Goal: Task Accomplishment & Management: Manage account settings

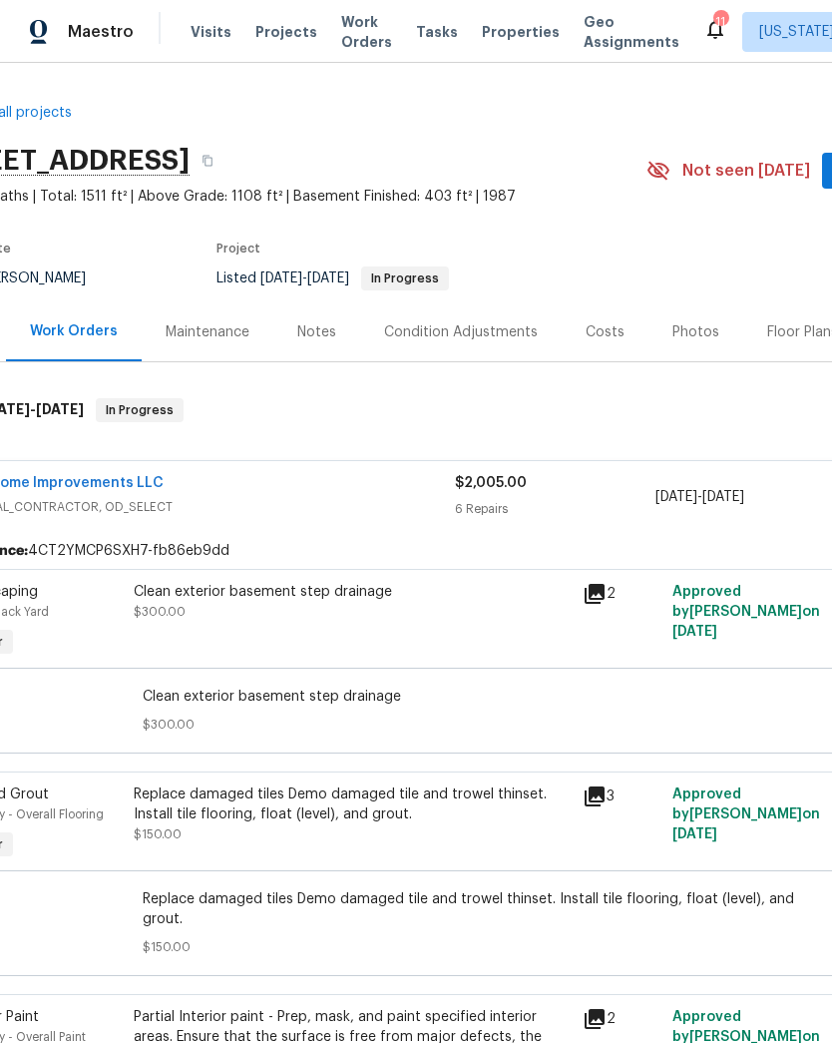
scroll to position [0, 78]
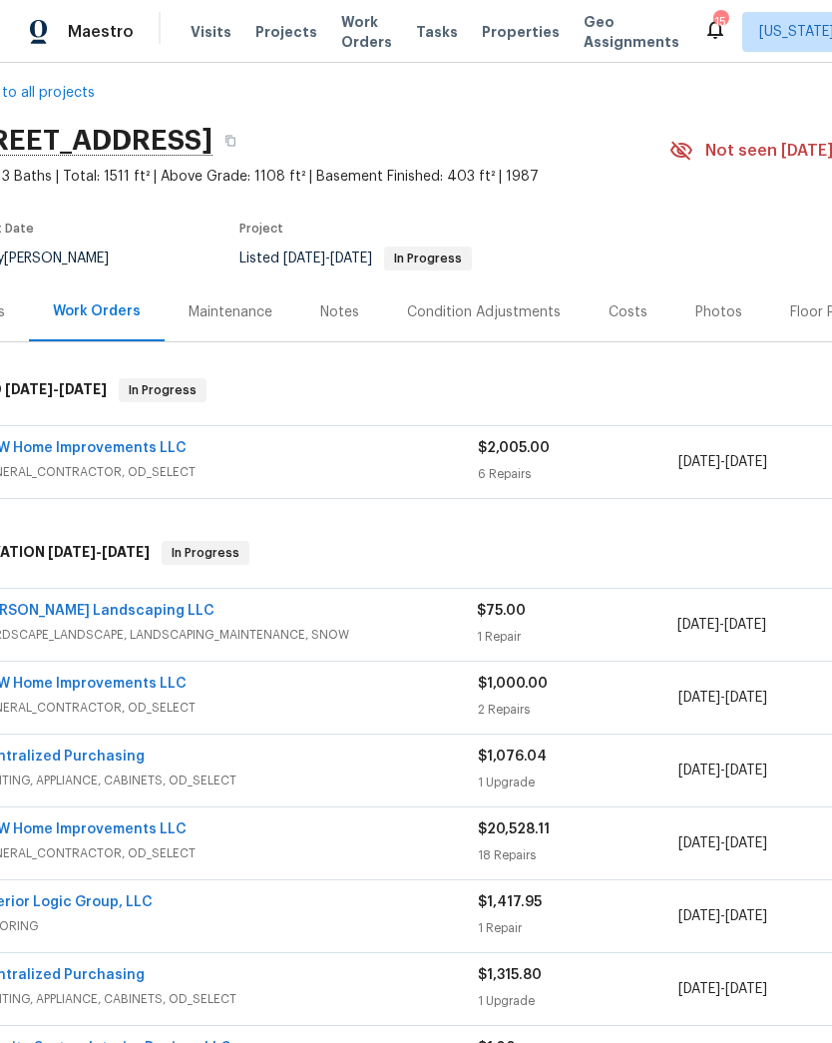
scroll to position [20, 56]
click at [384, 463] on span "GENERAL_CONTRACTOR, OD_SELECT" at bounding box center [225, 472] width 501 height 20
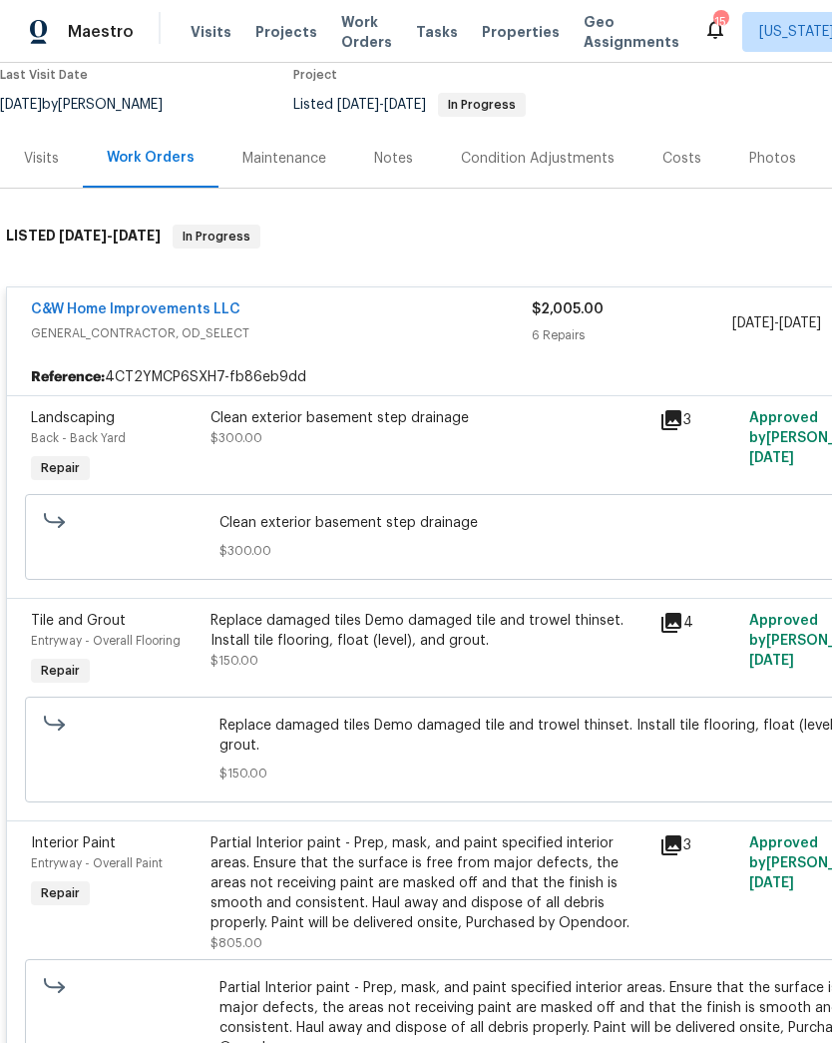
scroll to position [174, 0]
click at [456, 655] on div "Replace damaged tiles Demo damaged tile and trowel thinset. Install tile floori…" at bounding box center [429, 641] width 437 height 60
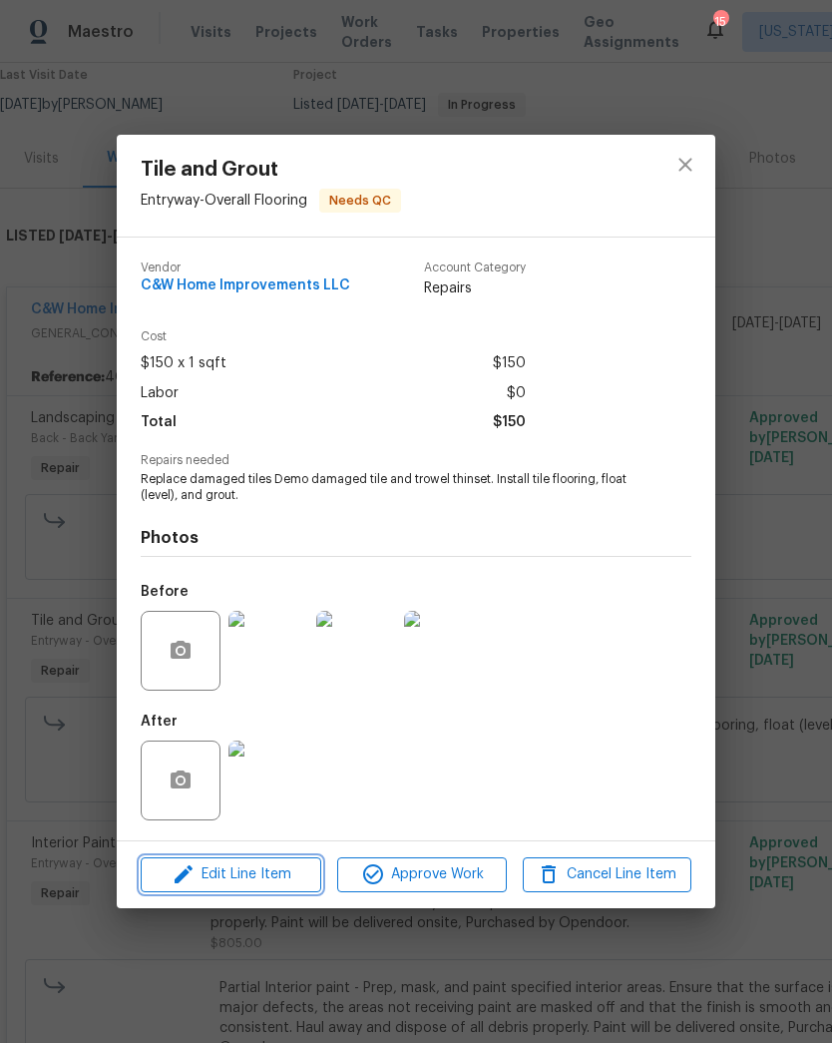
click at [248, 878] on span "Edit Line Item" at bounding box center [231, 874] width 169 height 25
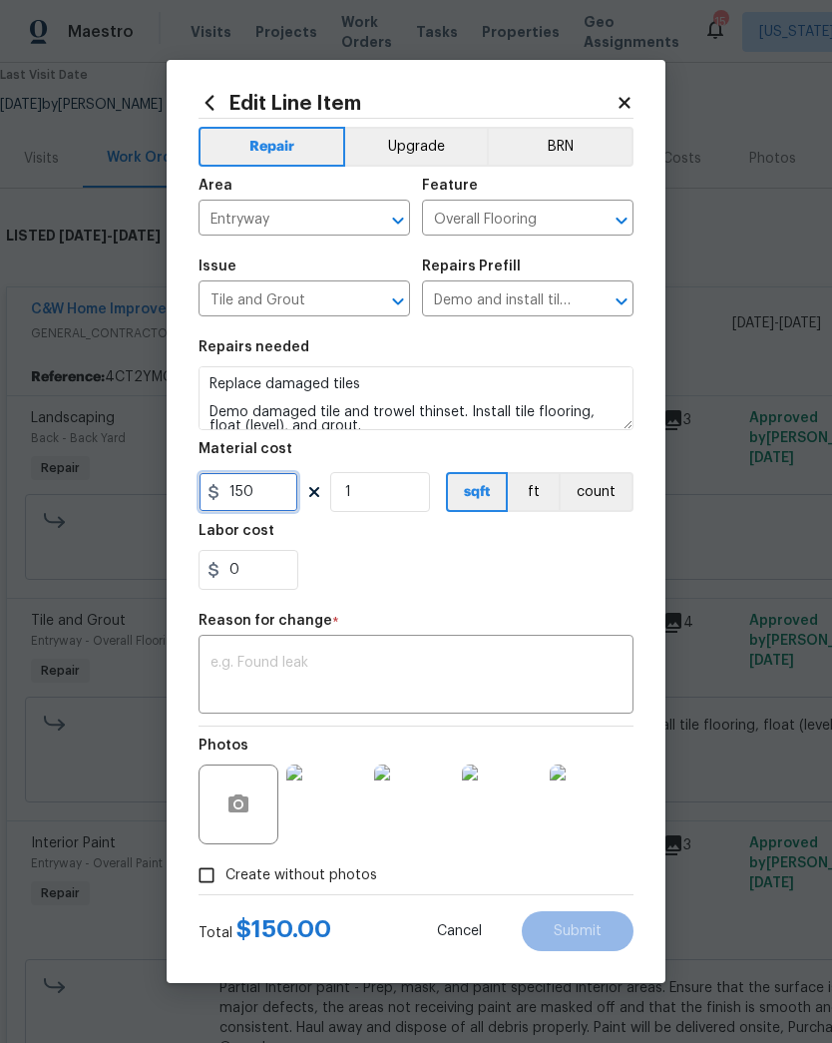
click at [260, 494] on input "150" at bounding box center [249, 492] width 100 height 40
type input "400"
click at [411, 662] on textarea at bounding box center [416, 677] width 411 height 42
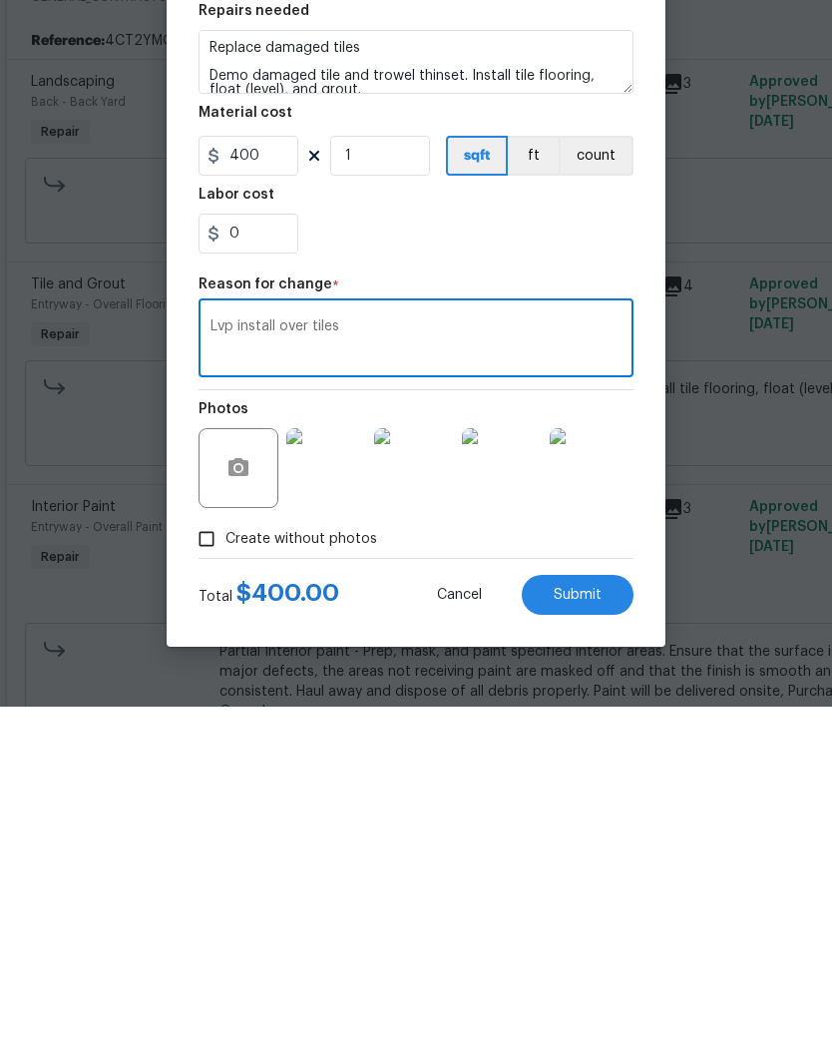
type textarea "Lvp install over tiles"
click at [593, 924] on span "Submit" at bounding box center [578, 931] width 48 height 15
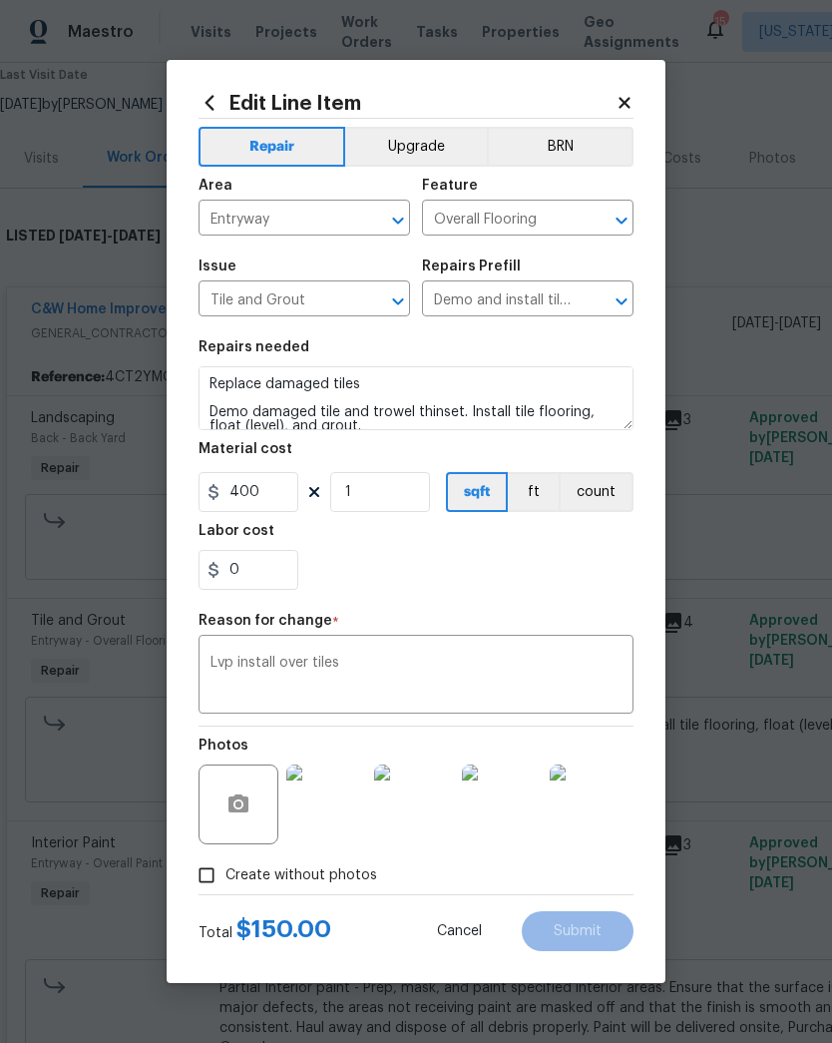
type input "150"
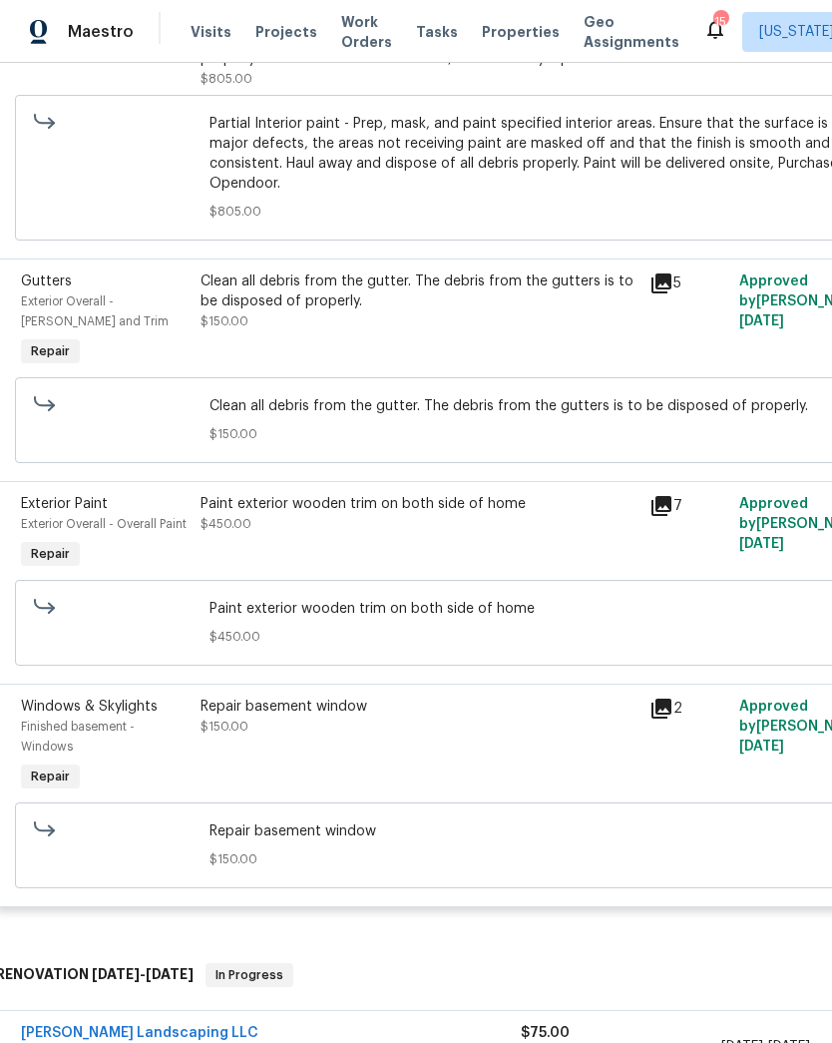
scroll to position [1037, 10]
click at [418, 497] on div "Paint exterior wooden trim on both side of home $450.00" at bounding box center [419, 515] width 437 height 40
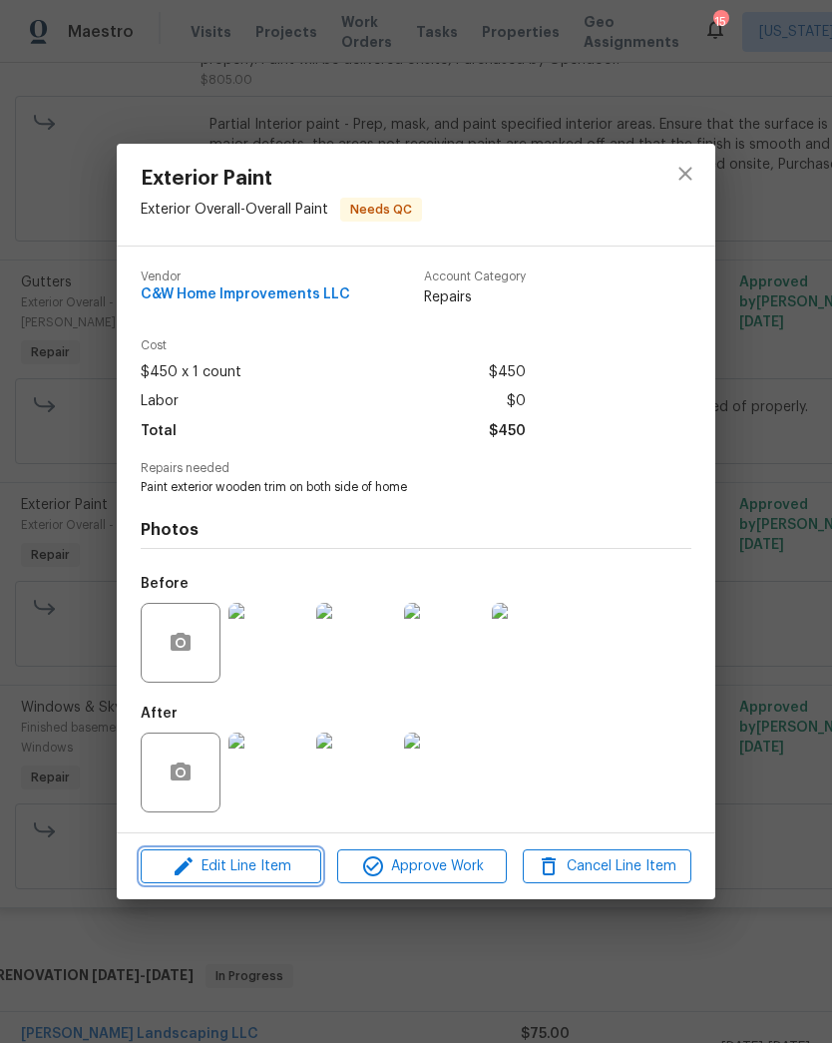
click at [262, 866] on span "Edit Line Item" at bounding box center [231, 866] width 169 height 25
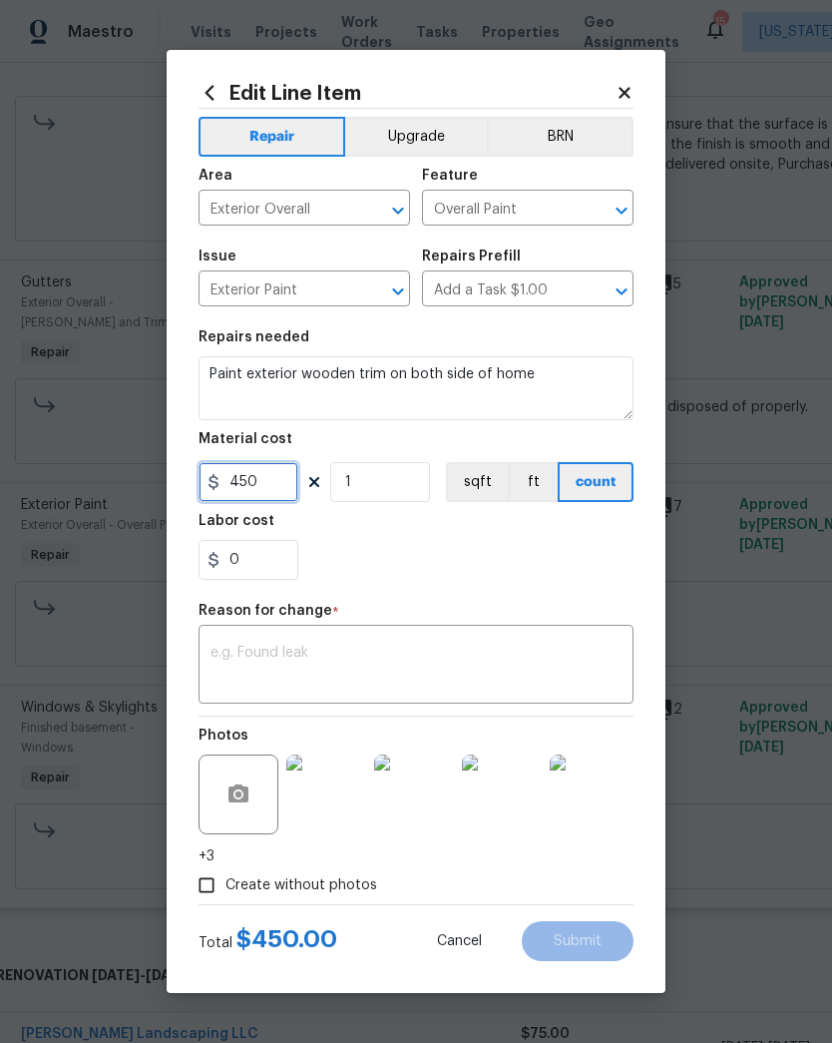
click at [270, 486] on input "450" at bounding box center [249, 482] width 100 height 40
type input "1750"
click at [401, 556] on div "0" at bounding box center [416, 560] width 435 height 40
click at [391, 672] on textarea at bounding box center [416, 667] width 411 height 42
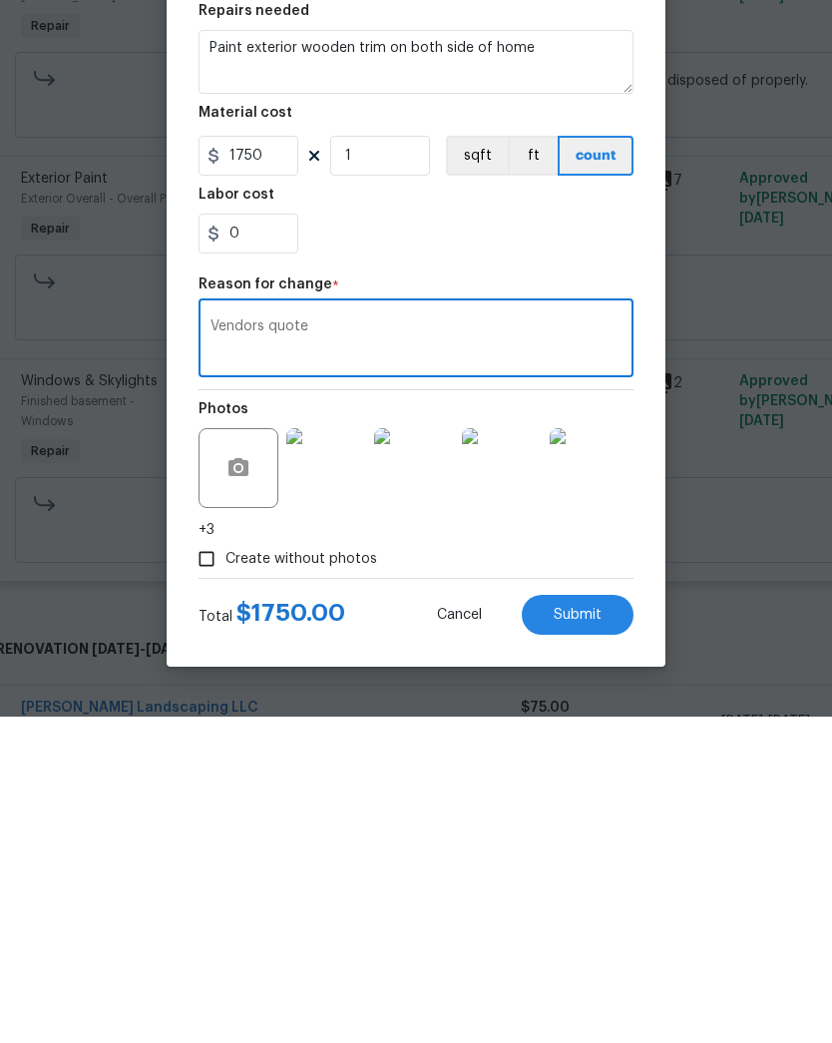
type textarea "Vendors quote"
click at [245, 356] on textarea "Paint exterior wooden trim on both side of home" at bounding box center [416, 388] width 435 height 64
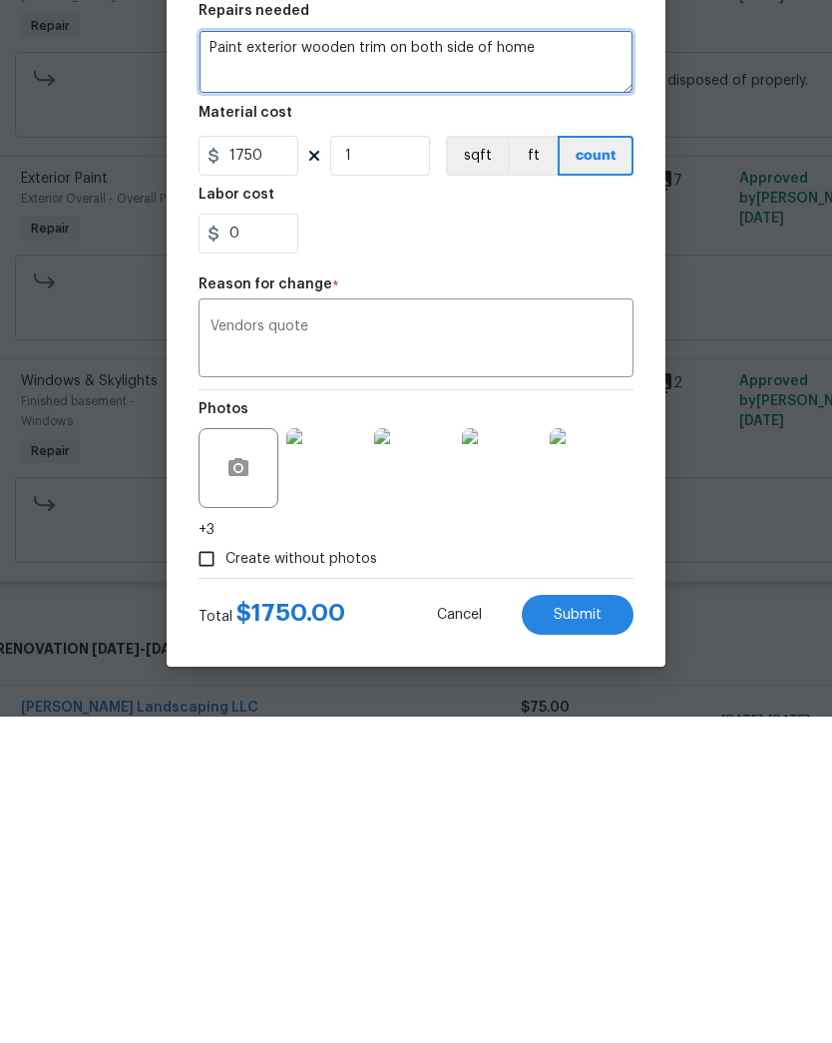
click at [257, 356] on textarea "Paint exterior wooden trim on both side of home" at bounding box center [416, 388] width 435 height 64
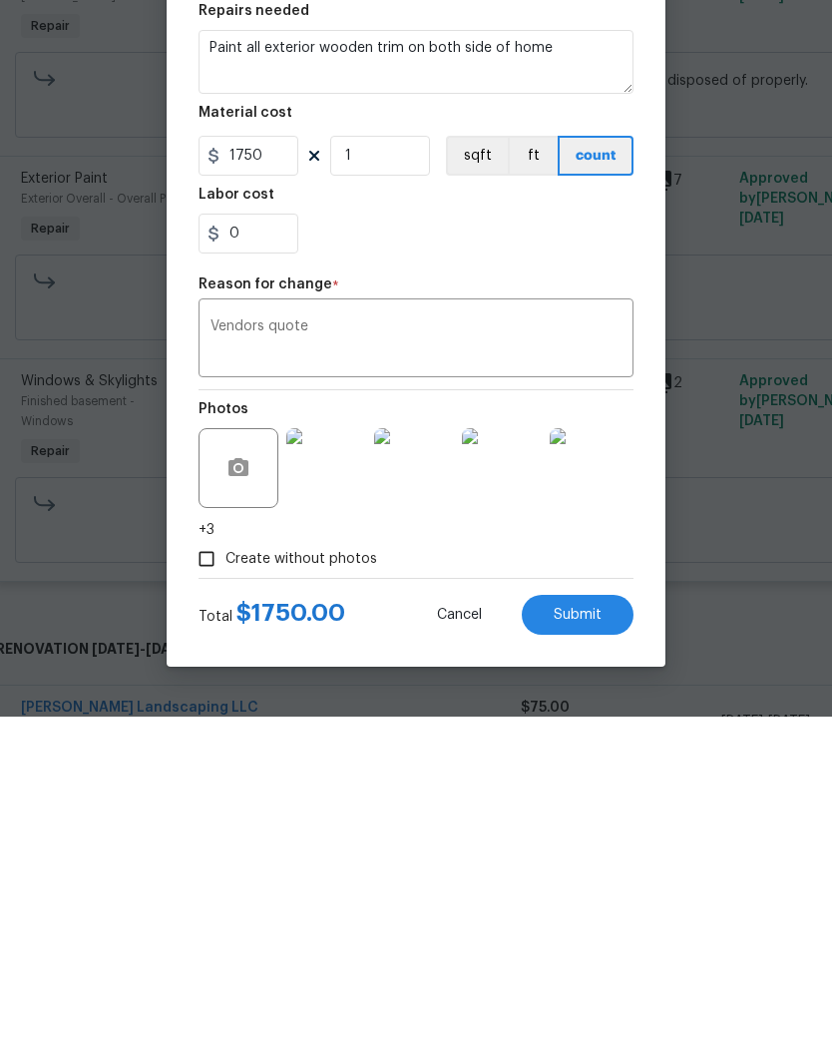
click at [588, 934] on span "Submit" at bounding box center [578, 941] width 48 height 15
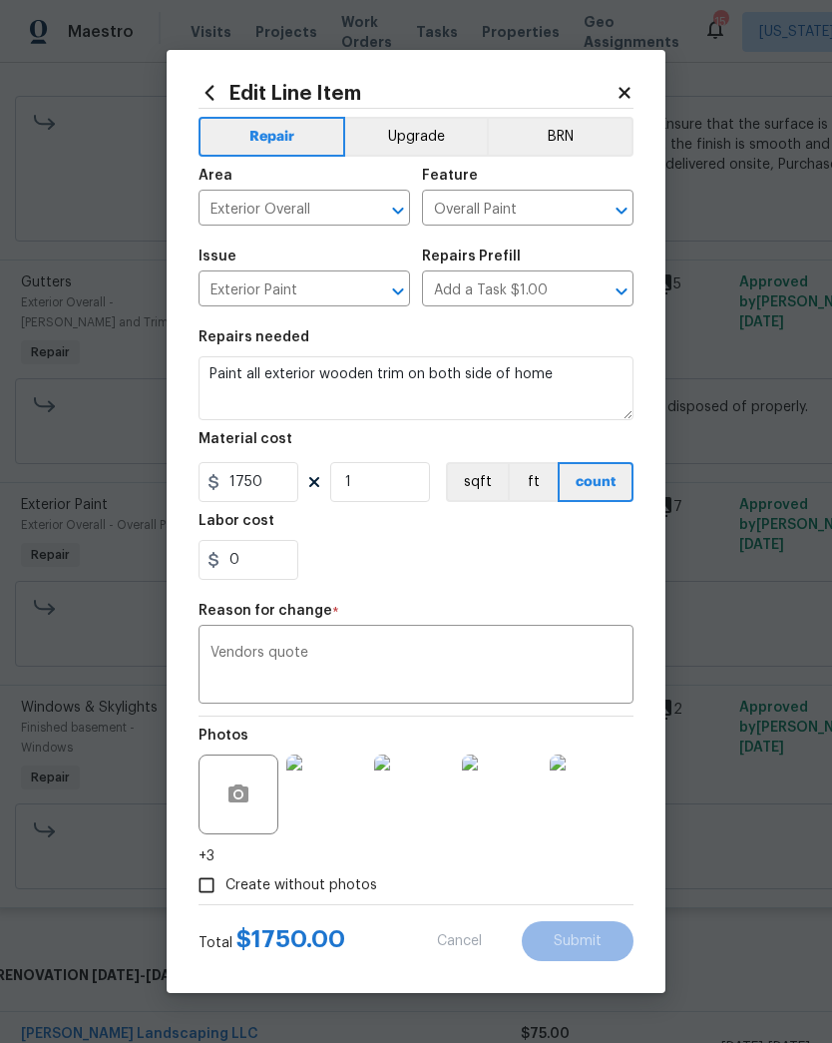
type textarea "Paint exterior wooden trim on both side of home"
type input "450"
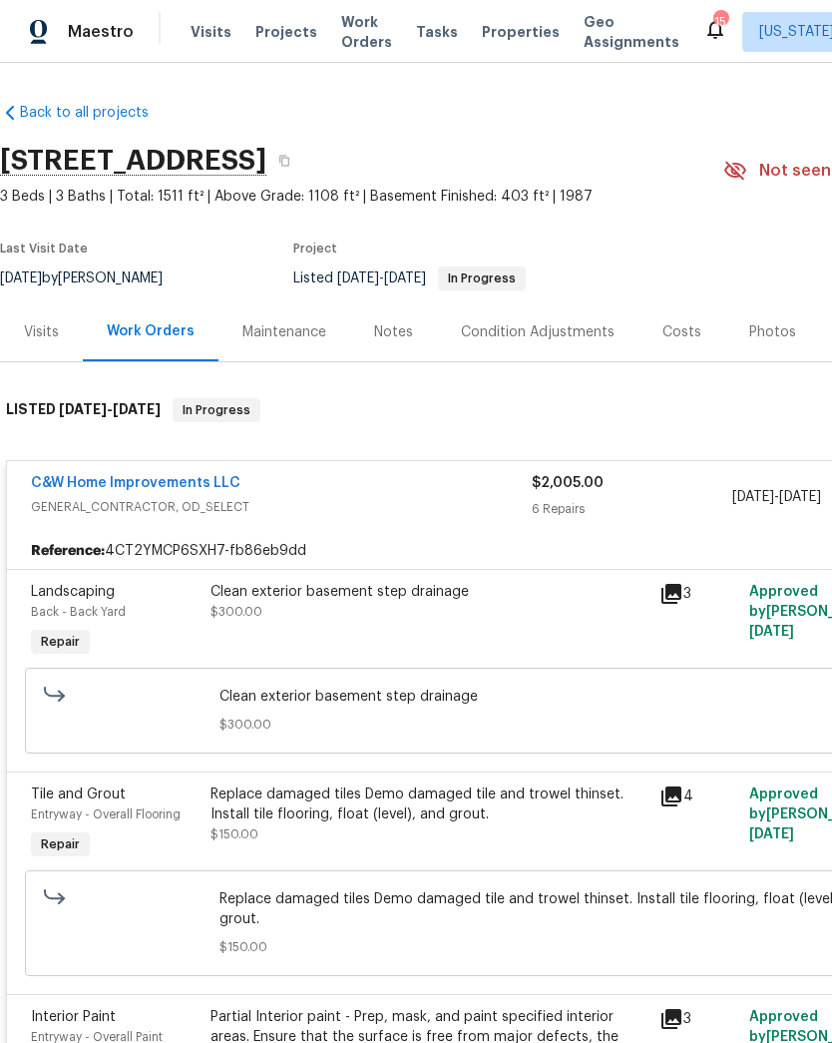
scroll to position [0, 0]
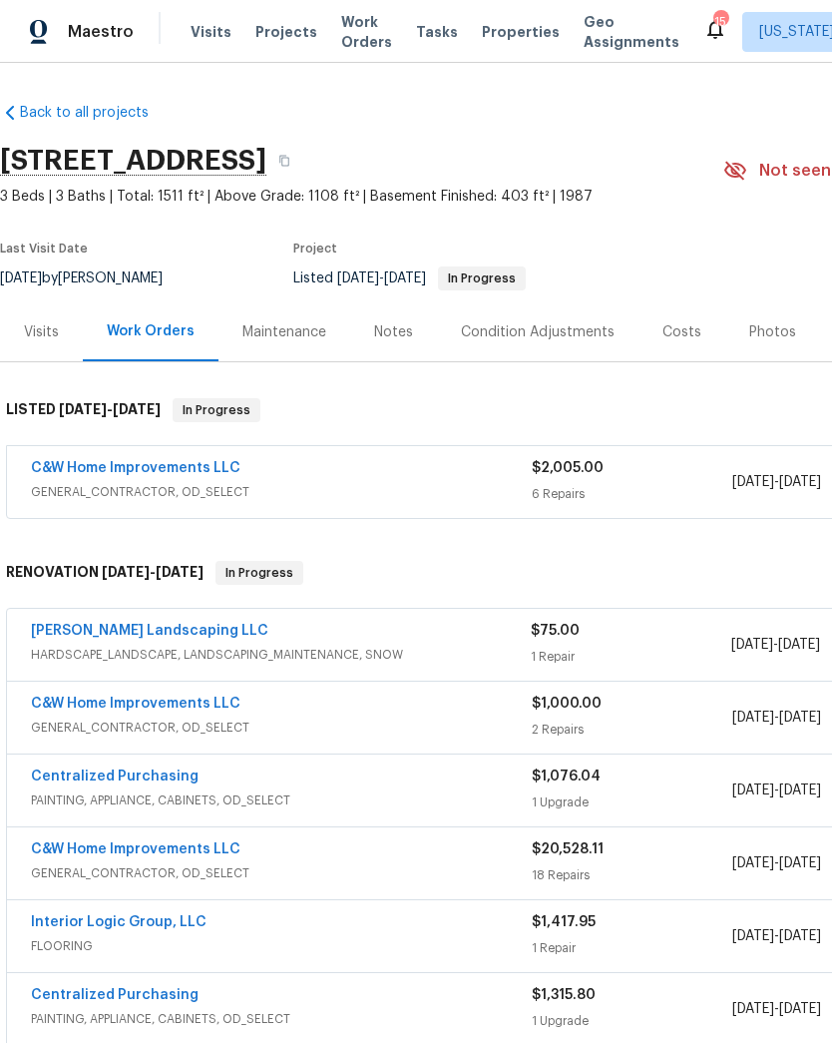
click at [423, 483] on span "GENERAL_CONTRACTOR, OD_SELECT" at bounding box center [281, 492] width 501 height 20
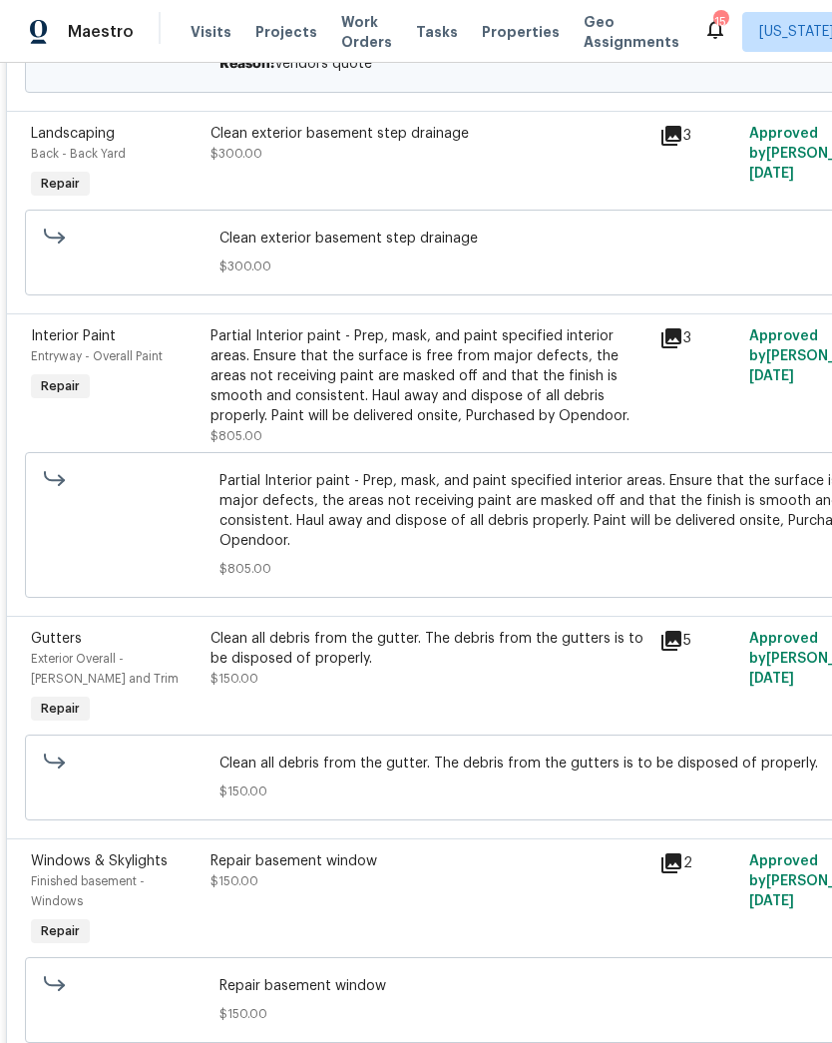
scroll to position [940, 0]
click at [414, 850] on div "Repair basement window" at bounding box center [429, 860] width 437 height 20
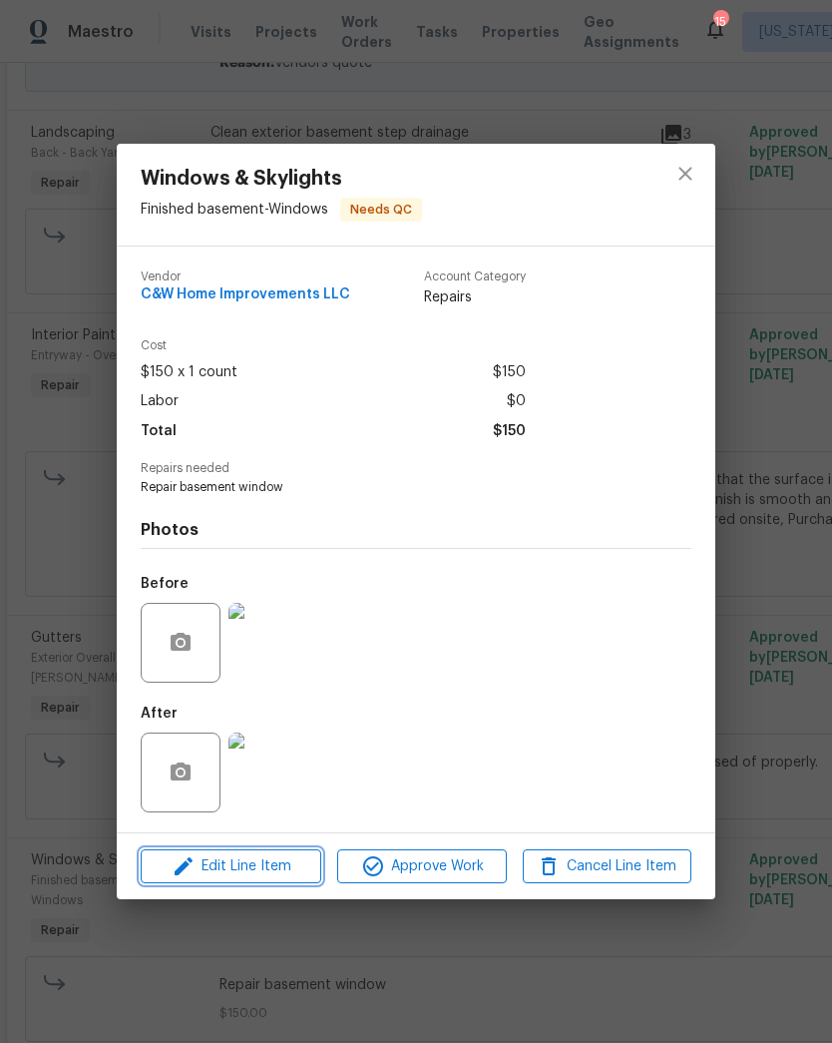
click at [266, 872] on span "Edit Line Item" at bounding box center [231, 866] width 169 height 25
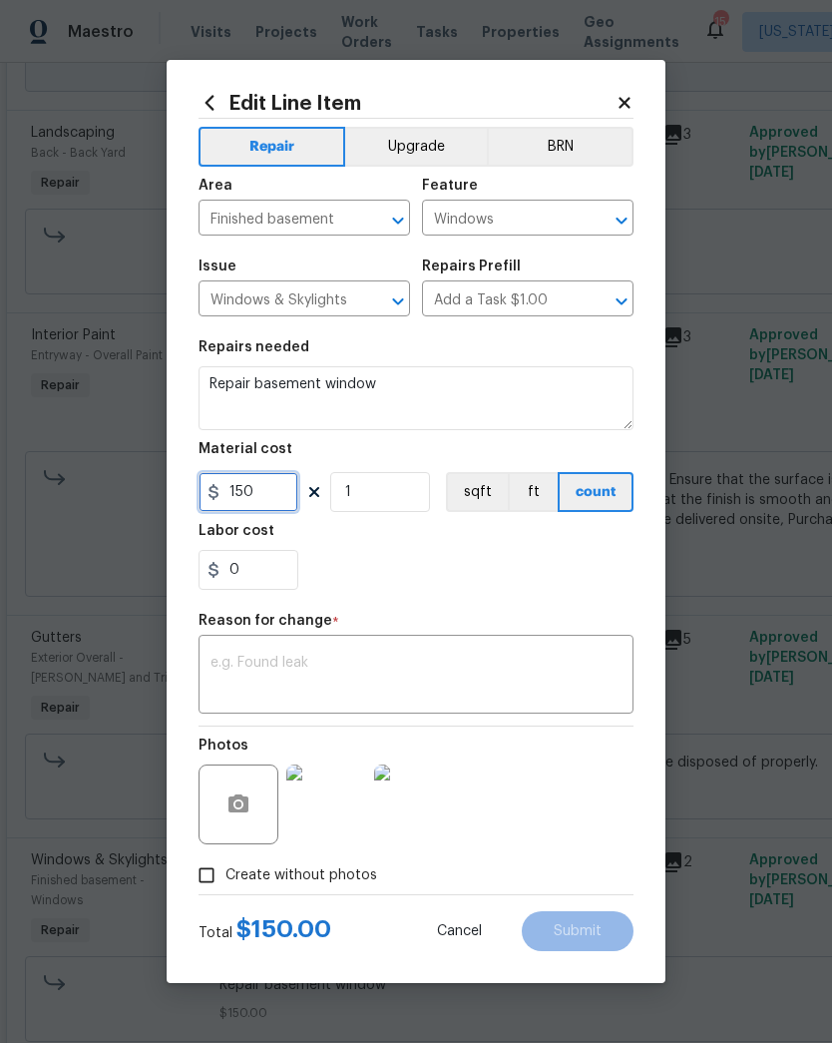
click at [265, 495] on input "150" at bounding box center [249, 492] width 100 height 40
click at [624, 101] on icon at bounding box center [624, 102] width 11 height 11
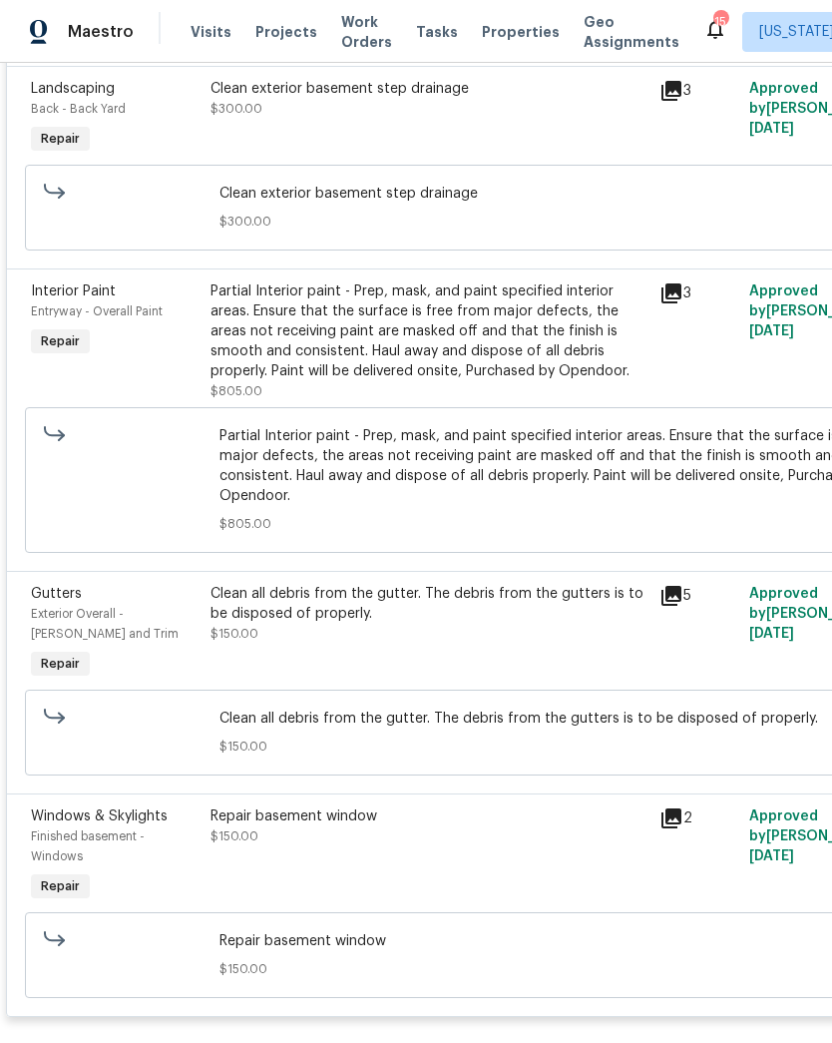
scroll to position [984, 0]
click at [424, 810] on div "Repair basement window $150.00" at bounding box center [429, 826] width 437 height 40
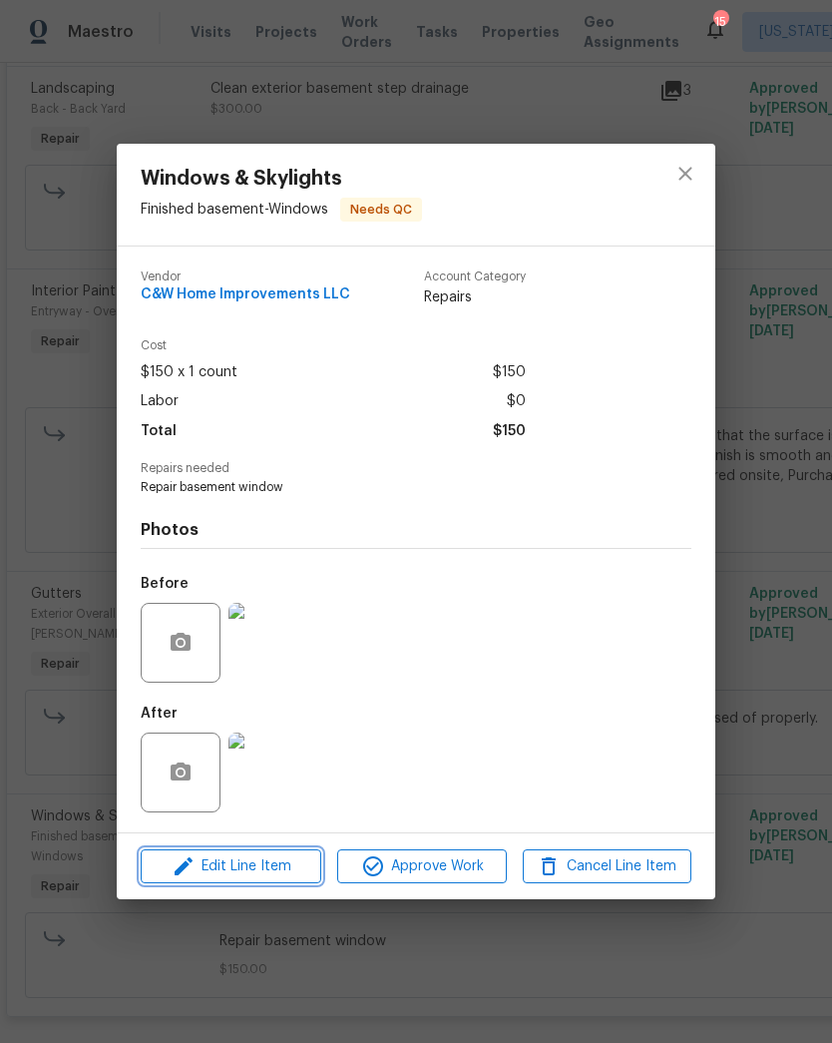
click at [269, 870] on span "Edit Line Item" at bounding box center [231, 866] width 169 height 25
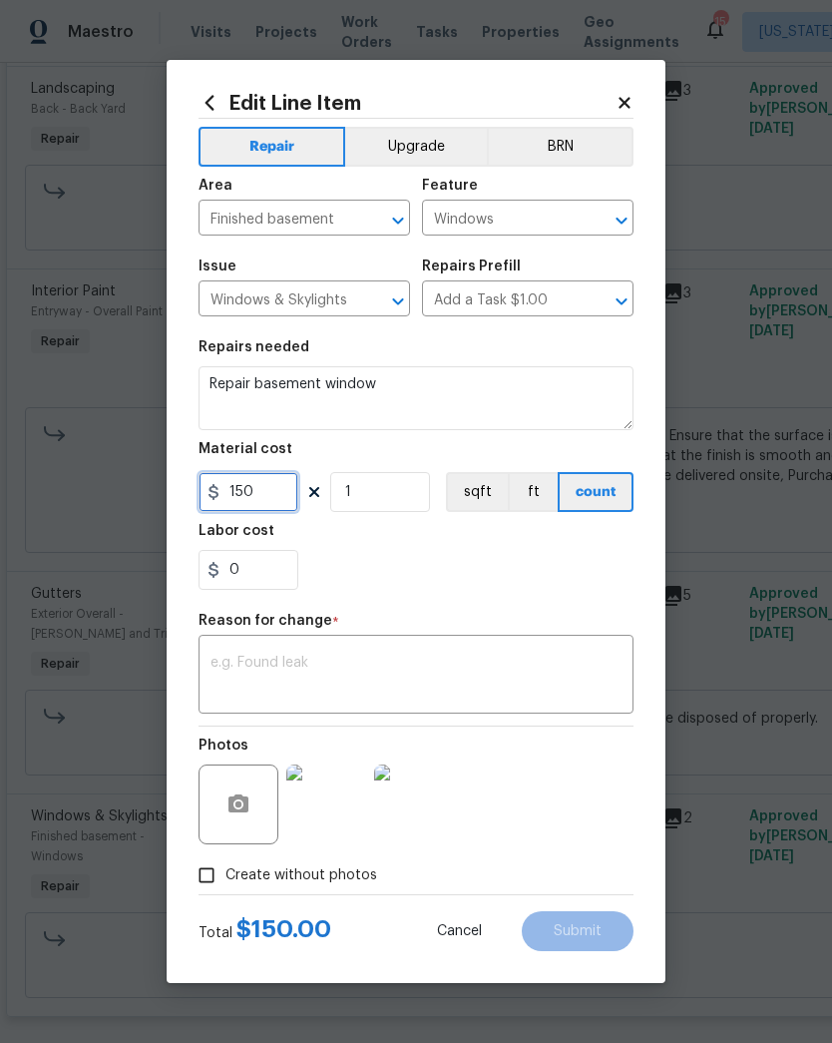
click at [270, 483] on input "150" at bounding box center [249, 492] width 100 height 40
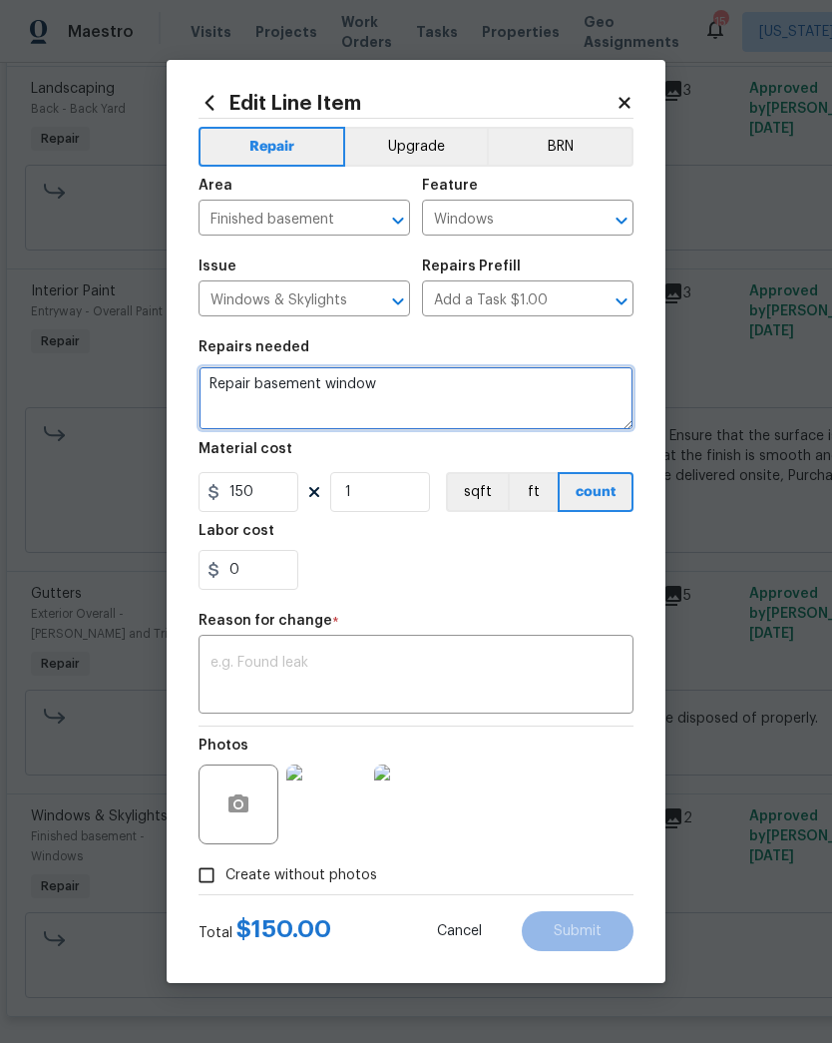
click at [252, 387] on textarea "Repair basement window" at bounding box center [416, 398] width 435 height 64
type textarea "Replace basement window"
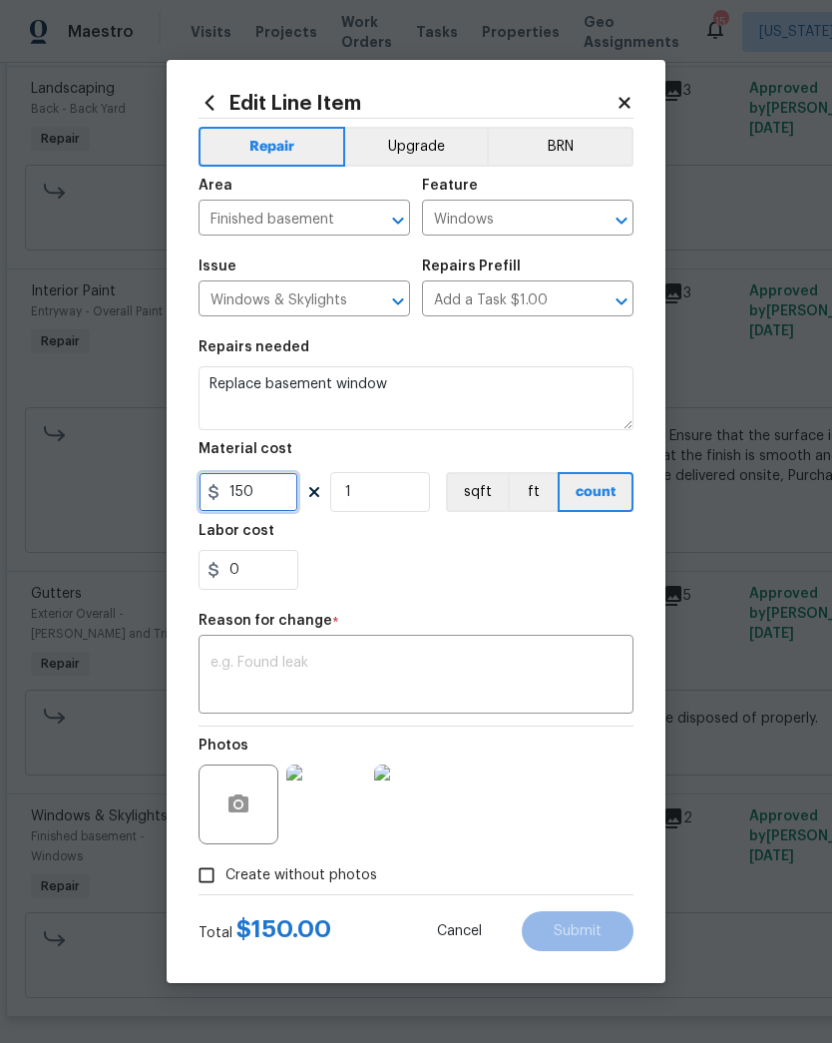
click at [267, 501] on input "150" at bounding box center [249, 492] width 100 height 40
type input "400"
click at [468, 562] on div "0" at bounding box center [416, 570] width 435 height 40
click at [440, 651] on div "x ​" at bounding box center [416, 677] width 435 height 74
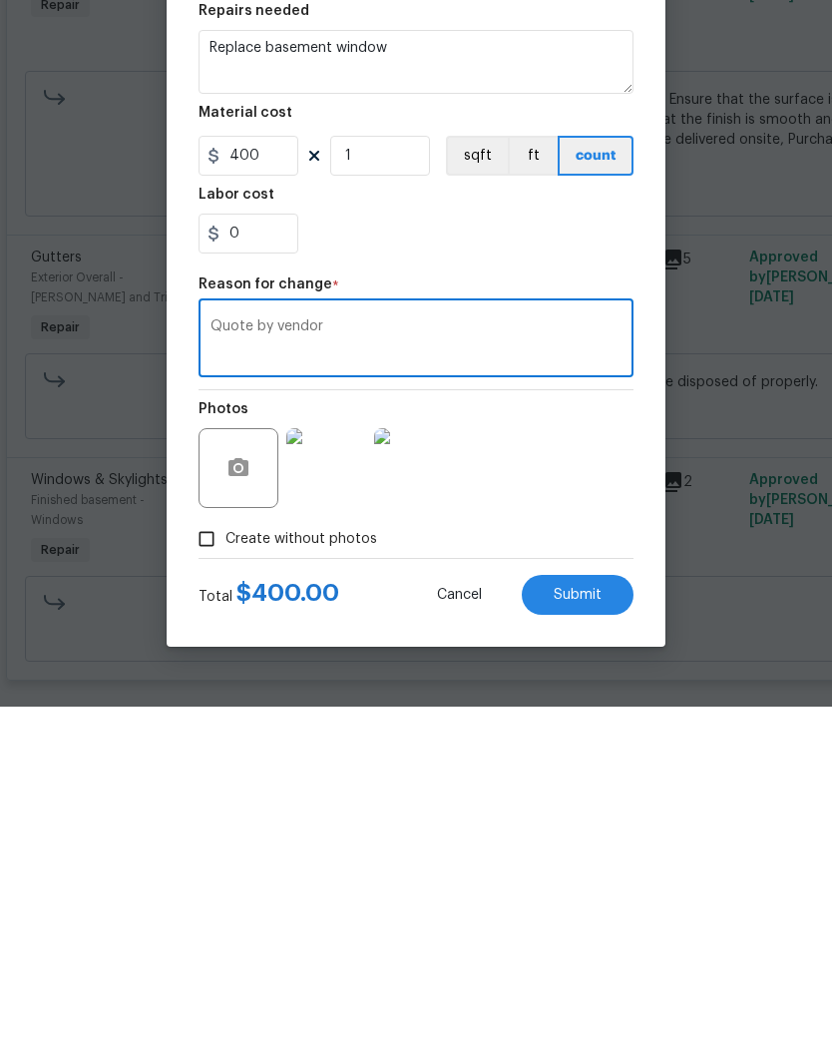
type textarea "Quote by vendor"
click at [578, 924] on span "Submit" at bounding box center [578, 931] width 48 height 15
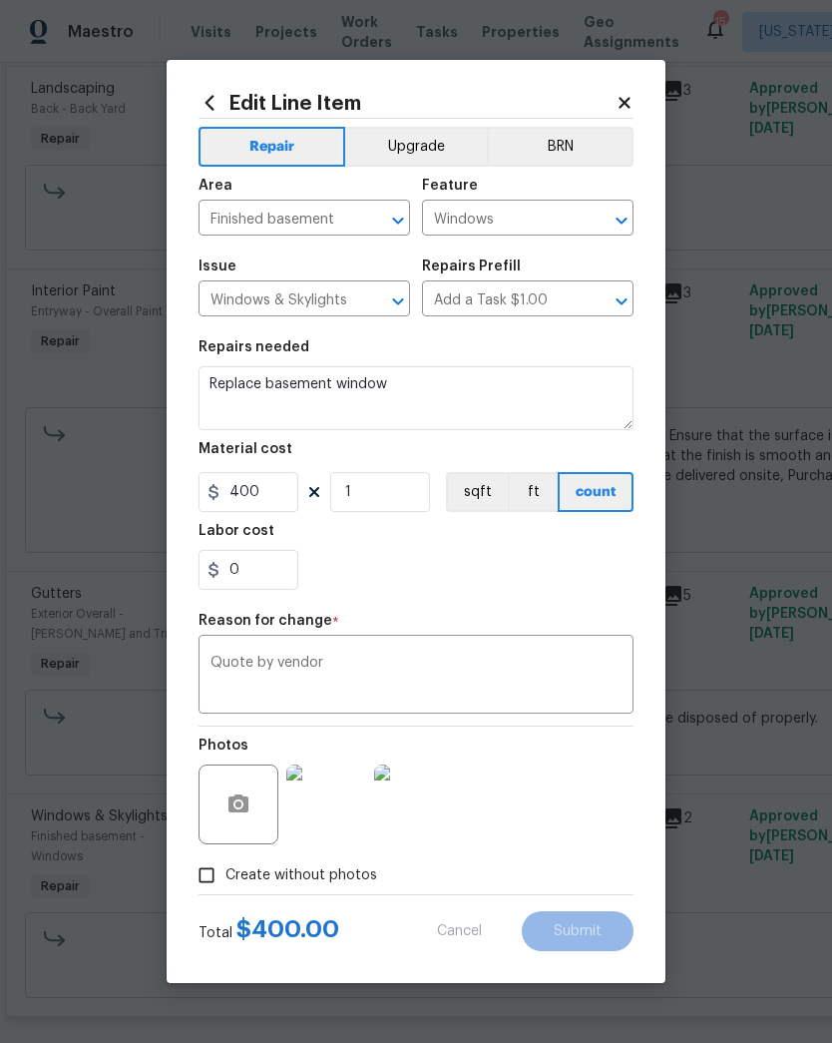
type textarea "Repair basement window"
type input "150"
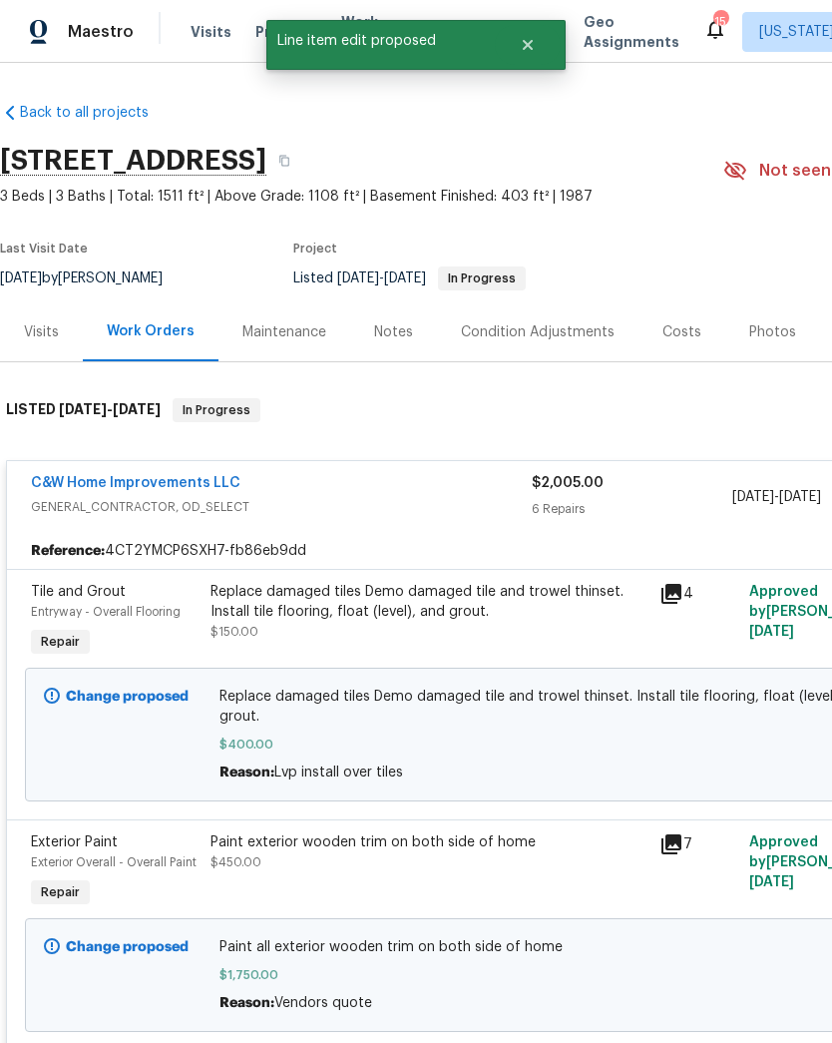
scroll to position [0, 0]
click at [670, 339] on div "Costs" at bounding box center [682, 332] width 39 height 20
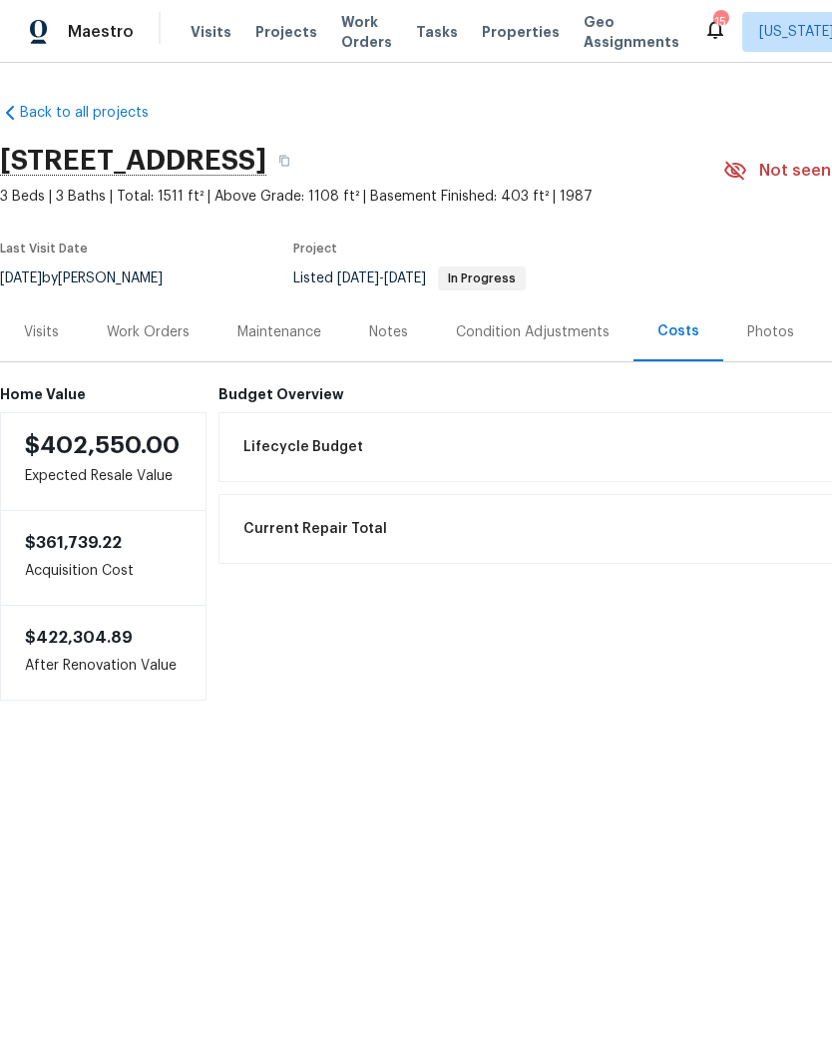
click at [151, 334] on div "Work Orders" at bounding box center [148, 332] width 83 height 20
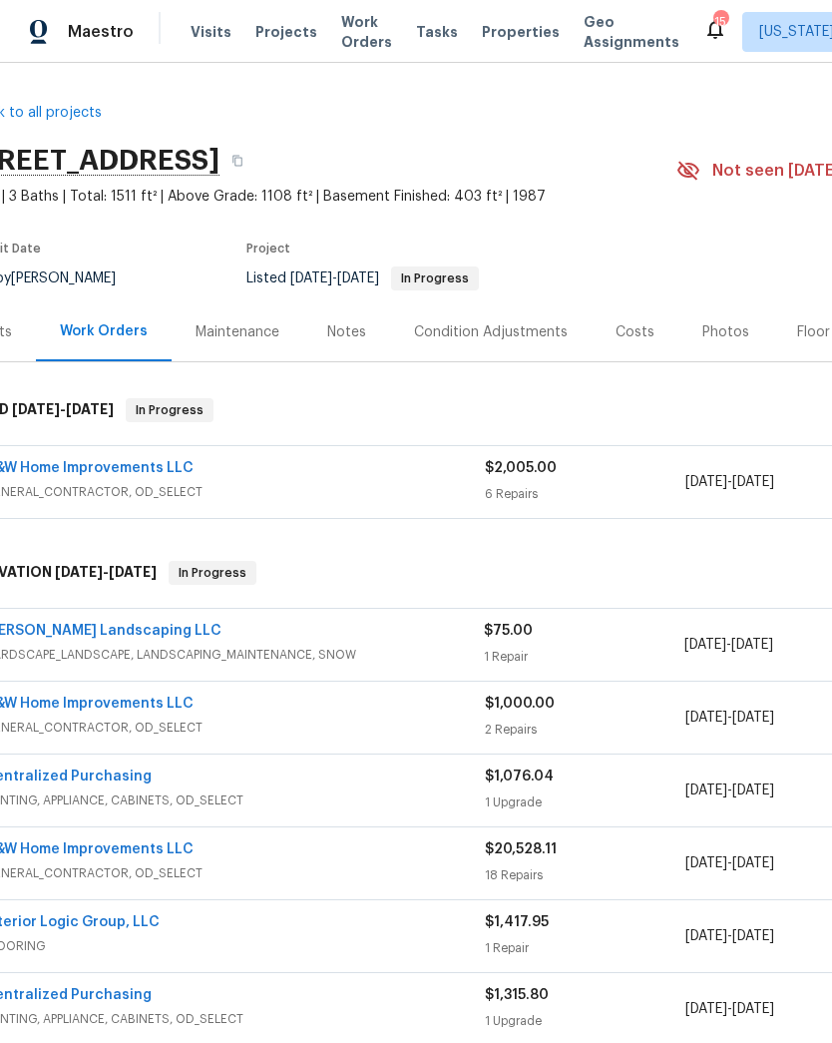
scroll to position [0, 50]
click at [451, 473] on div "C&W Home Improvements LLC" at bounding box center [231, 470] width 501 height 24
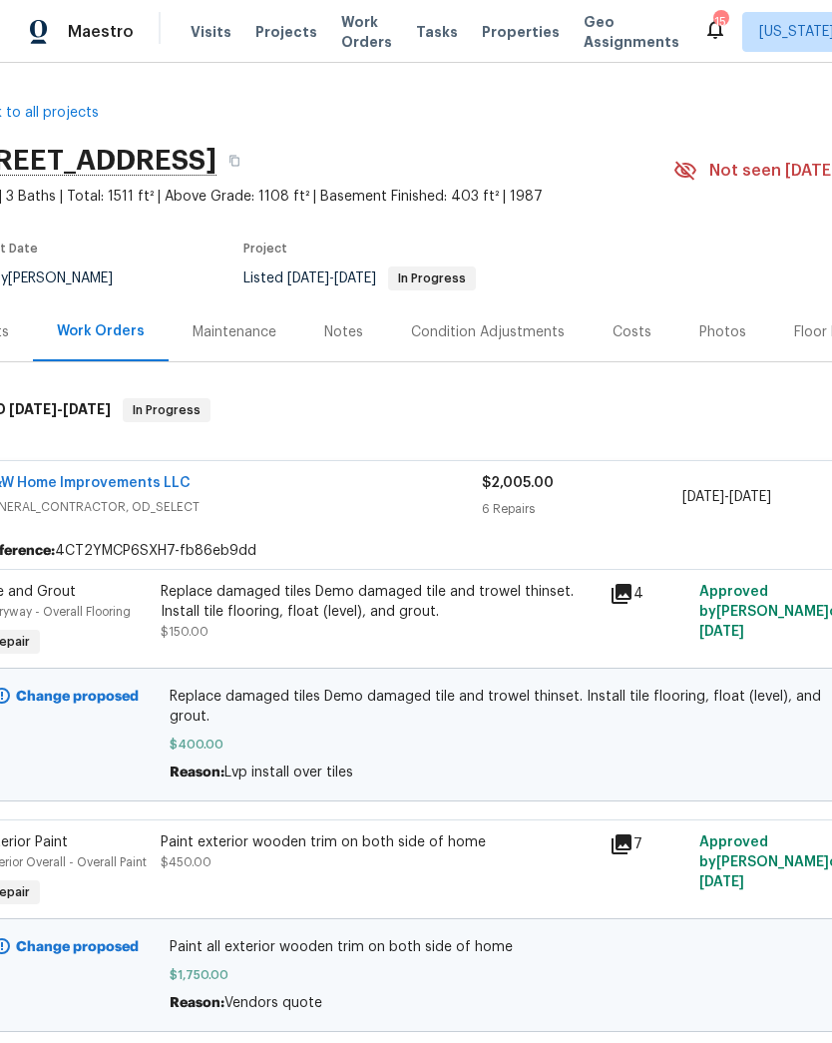
click at [148, 487] on link "C&W Home Improvements LLC" at bounding box center [86, 483] width 210 height 14
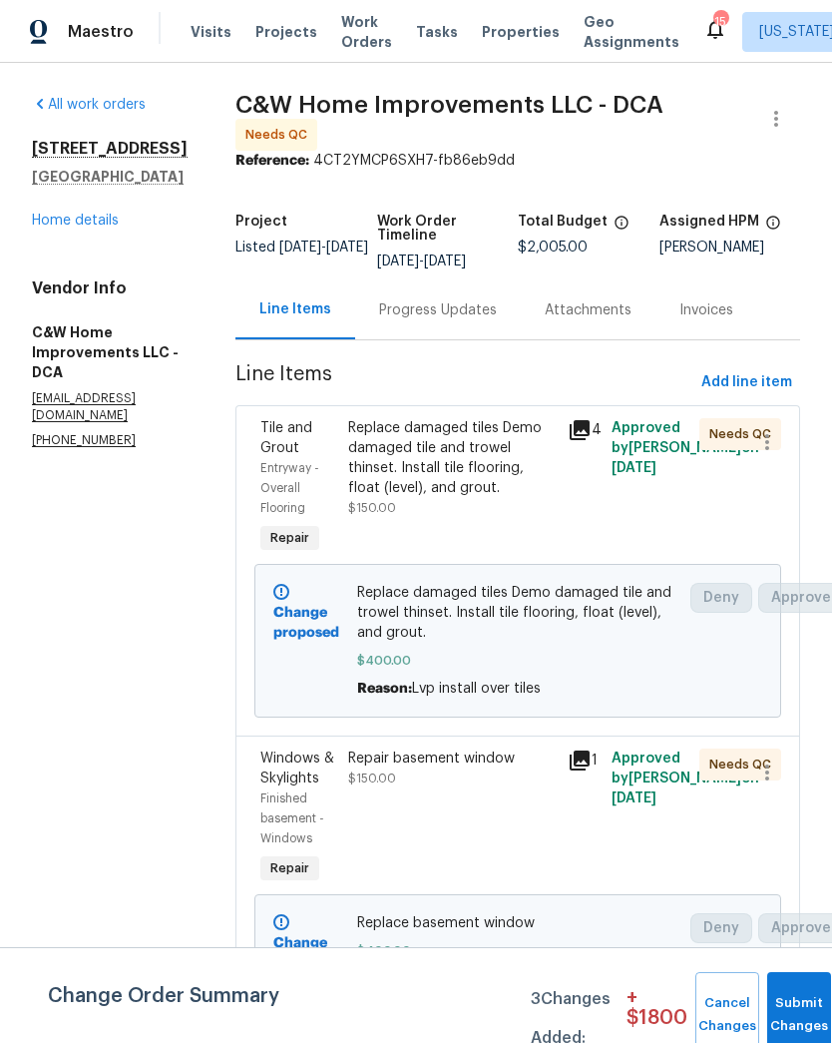
click at [794, 998] on button "Submit Changes" at bounding box center [799, 1015] width 64 height 86
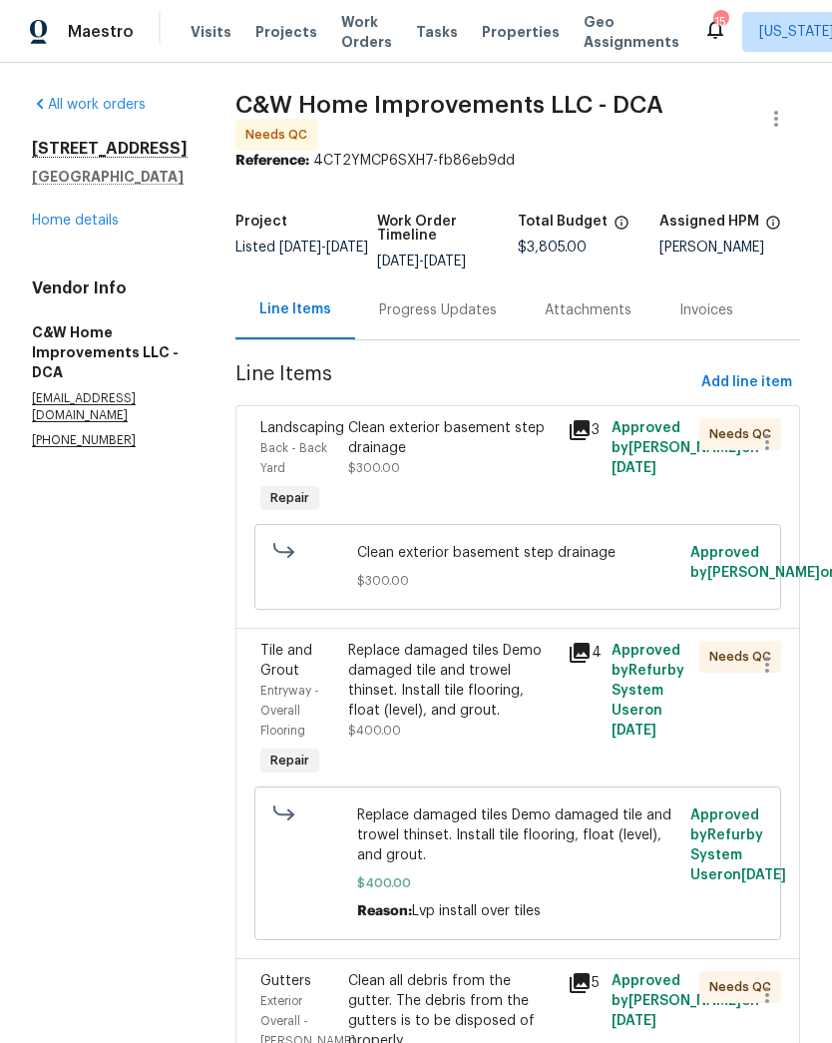
click at [518, 466] on div "Clean exterior basement step drainage $300.00" at bounding box center [452, 448] width 208 height 60
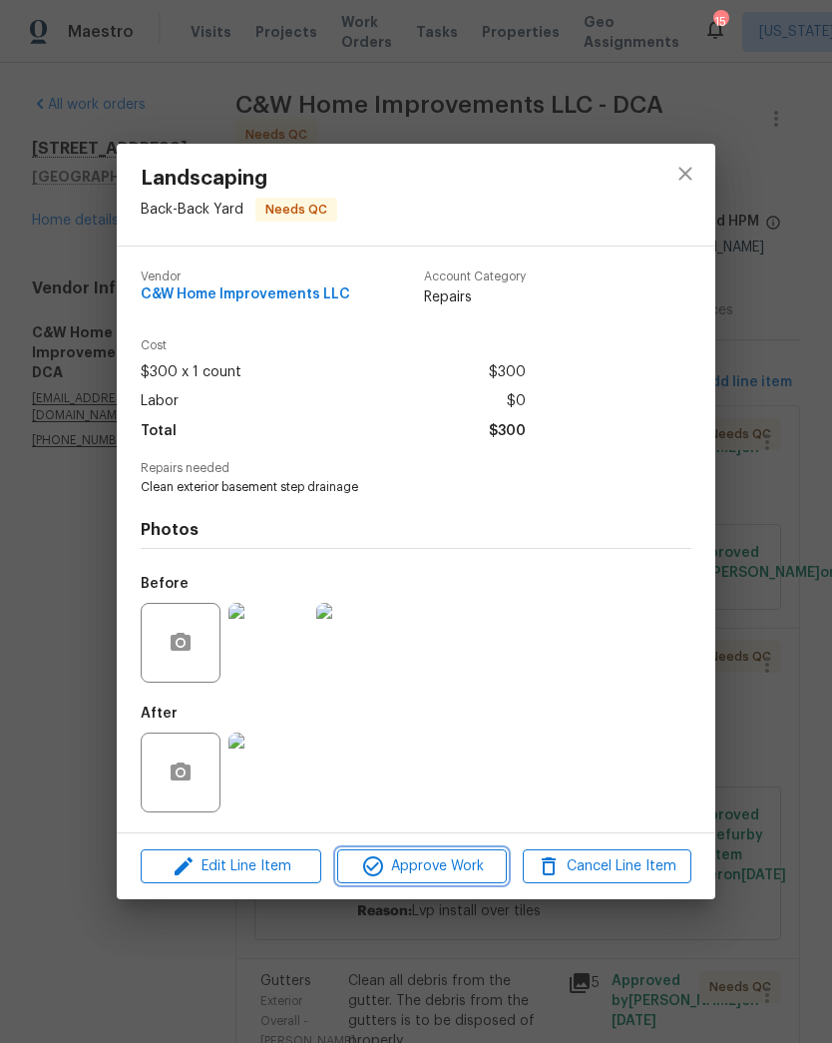
click at [450, 863] on span "Approve Work" at bounding box center [421, 866] width 157 height 25
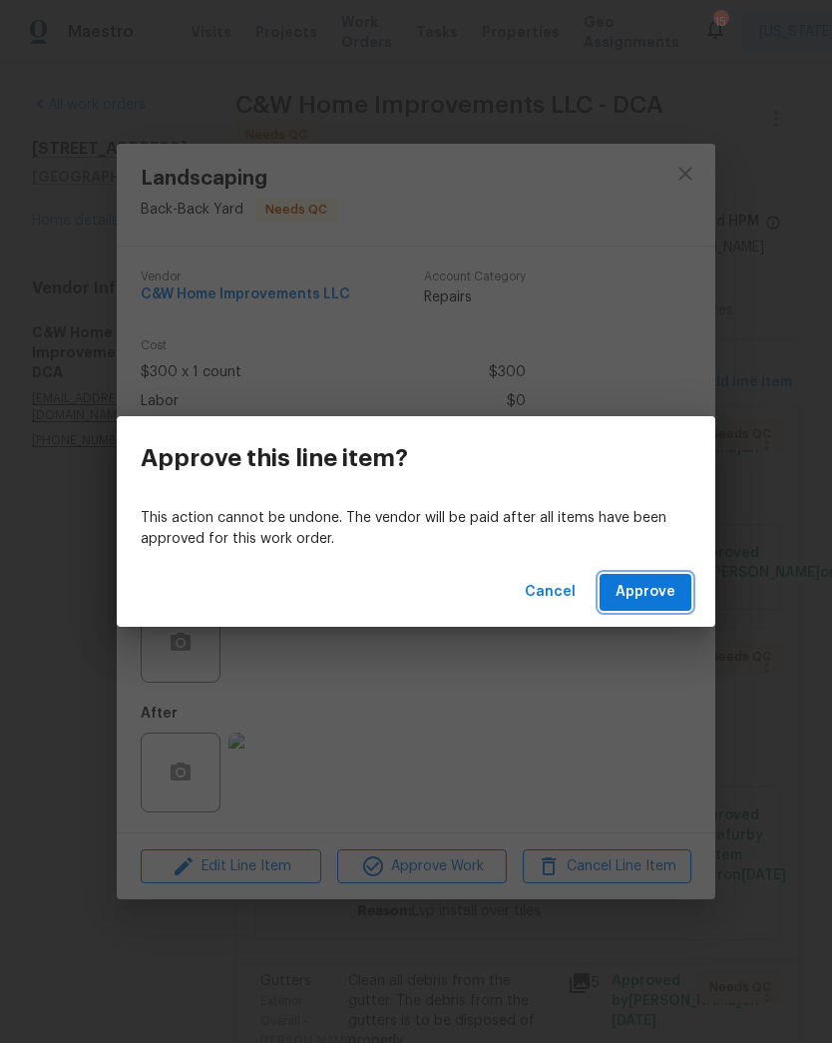
click at [654, 584] on span "Approve" at bounding box center [646, 592] width 60 height 25
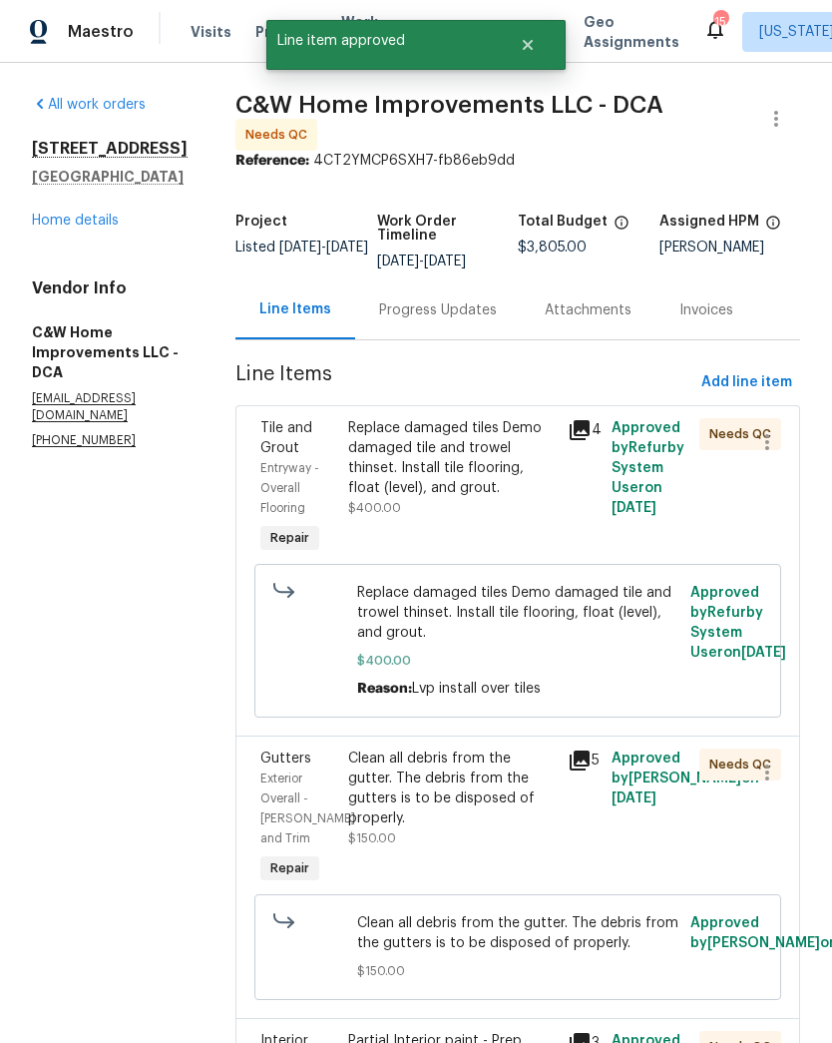
click at [485, 485] on div "Replace damaged tiles Demo damaged tile and trowel thinset. Install tile floori…" at bounding box center [452, 458] width 208 height 80
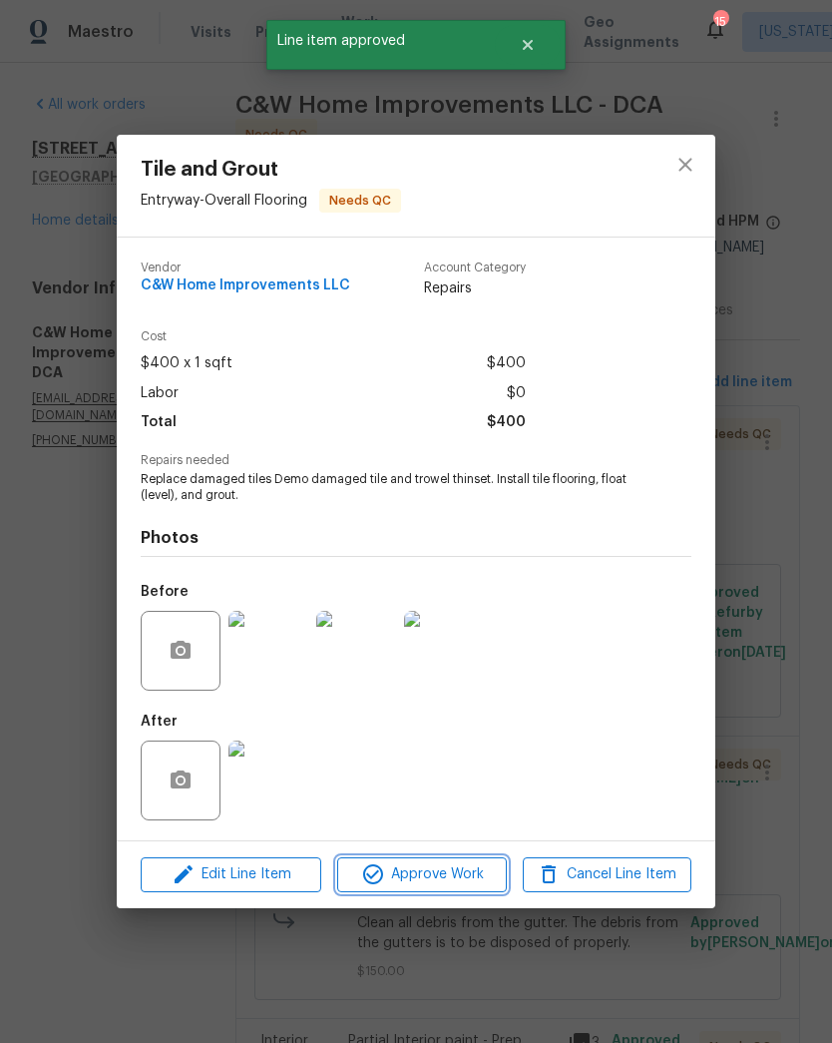
click at [426, 887] on span "Approve Work" at bounding box center [421, 874] width 157 height 25
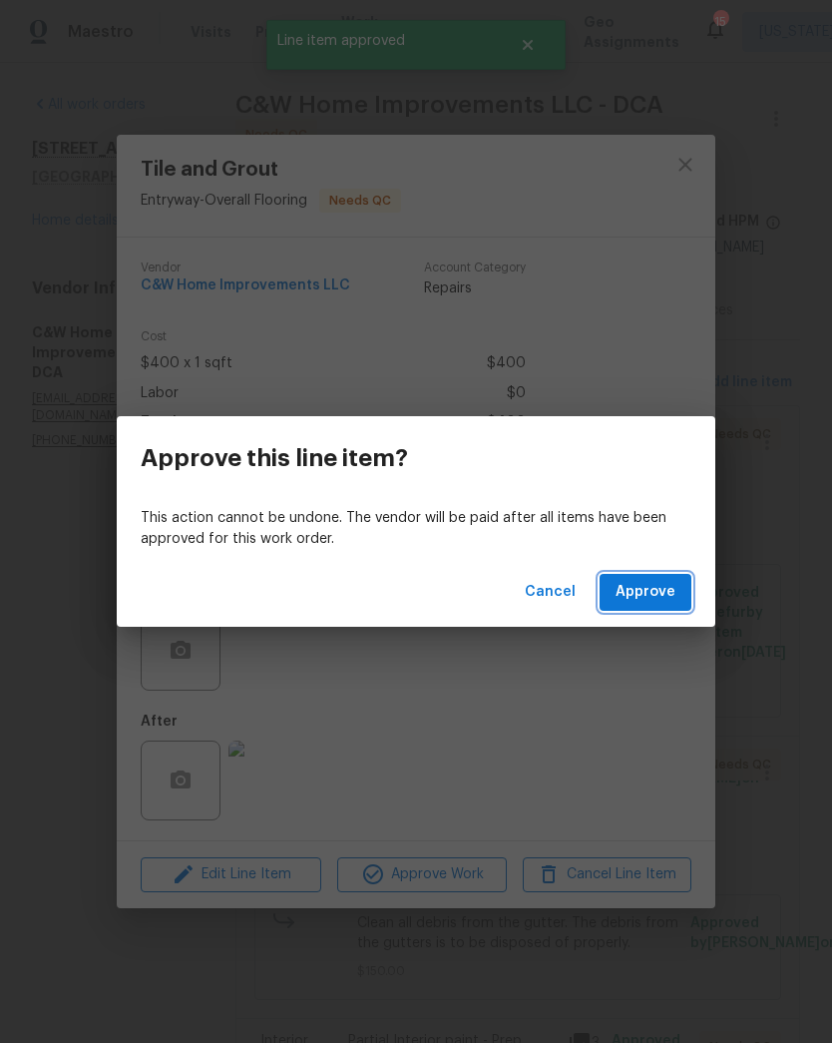
click at [665, 591] on span "Approve" at bounding box center [646, 592] width 60 height 25
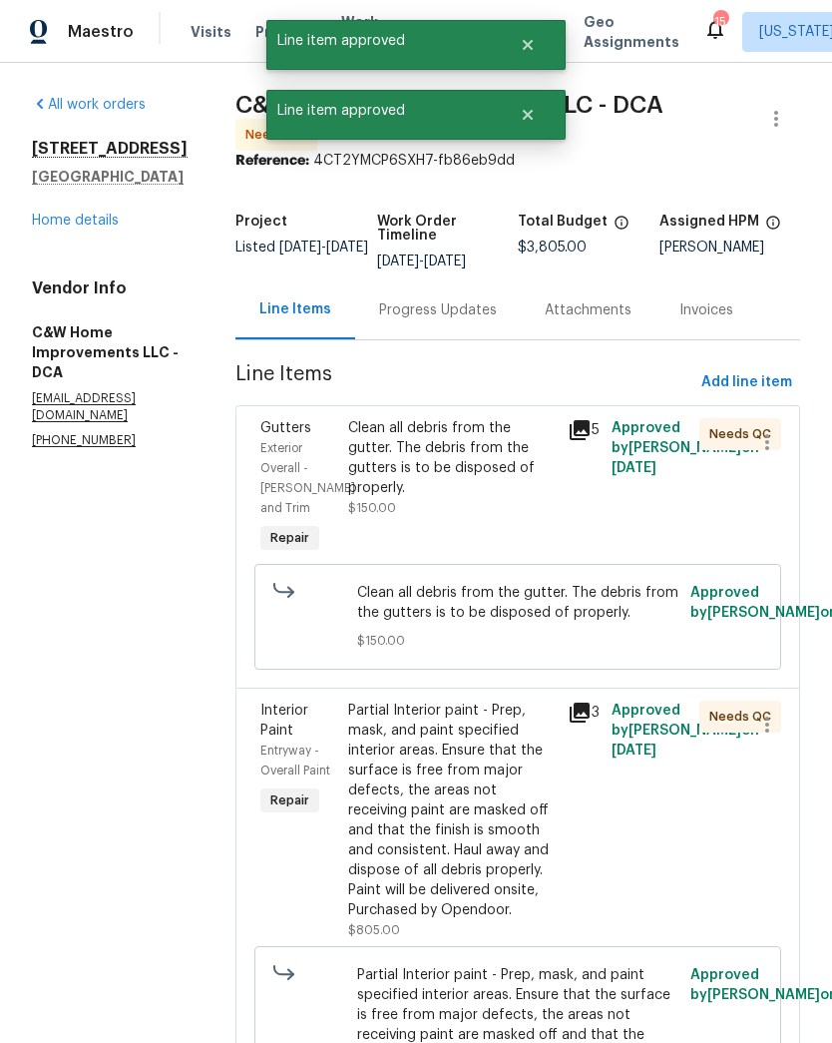
click at [470, 504] on div "Clean all debris from the gutter. The debris from the gutters is to be disposed…" at bounding box center [452, 468] width 208 height 100
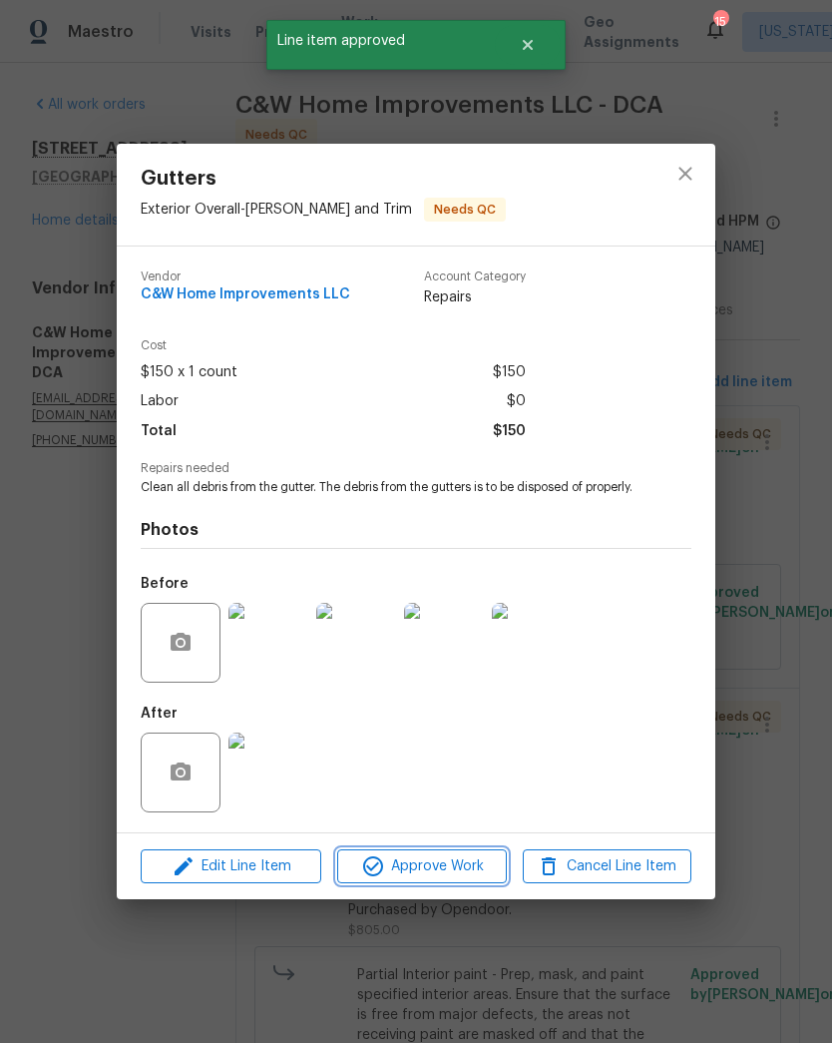
click at [466, 884] on button "Approve Work" at bounding box center [421, 866] width 169 height 35
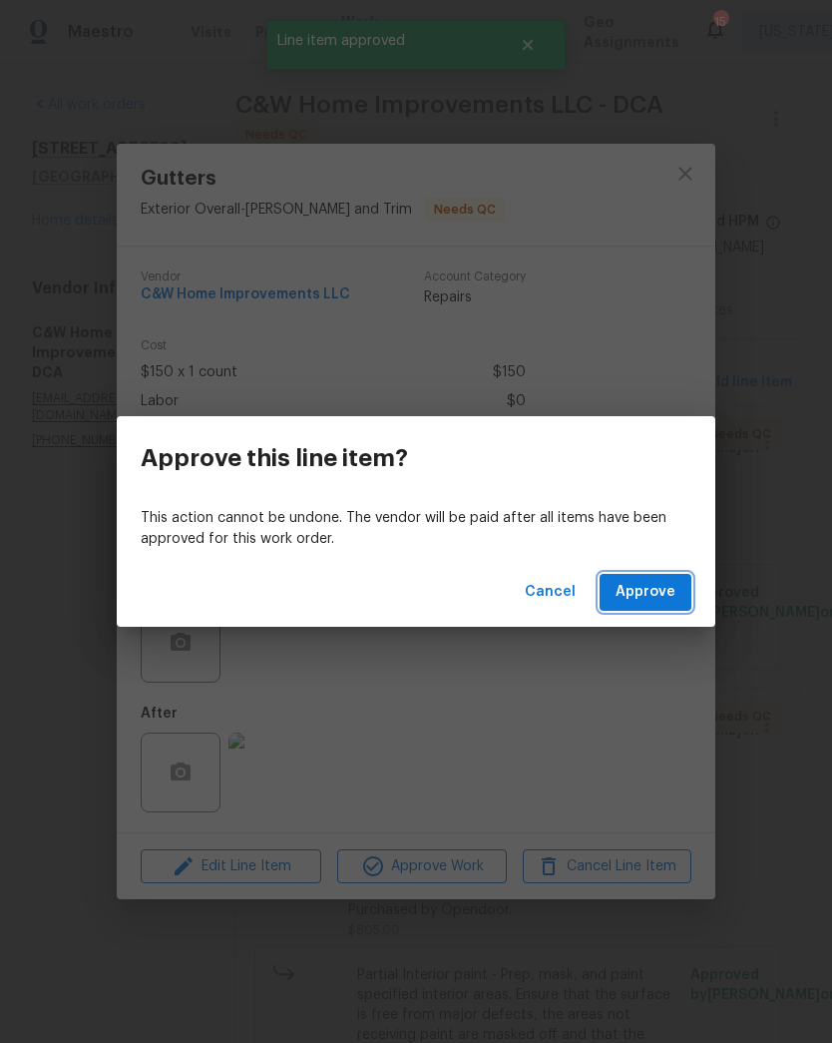
click at [667, 587] on span "Approve" at bounding box center [646, 592] width 60 height 25
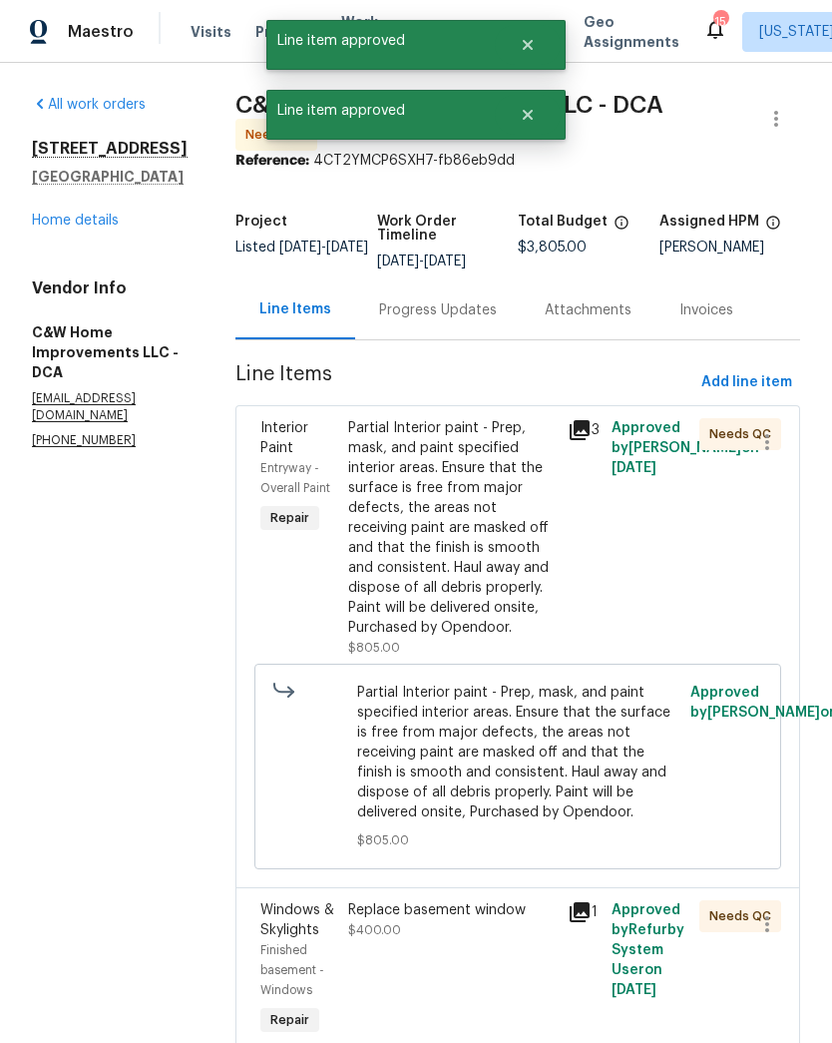
click at [478, 518] on div "Partial Interior paint - Prep, mask, and paint specified interior areas. Ensure…" at bounding box center [452, 528] width 208 height 220
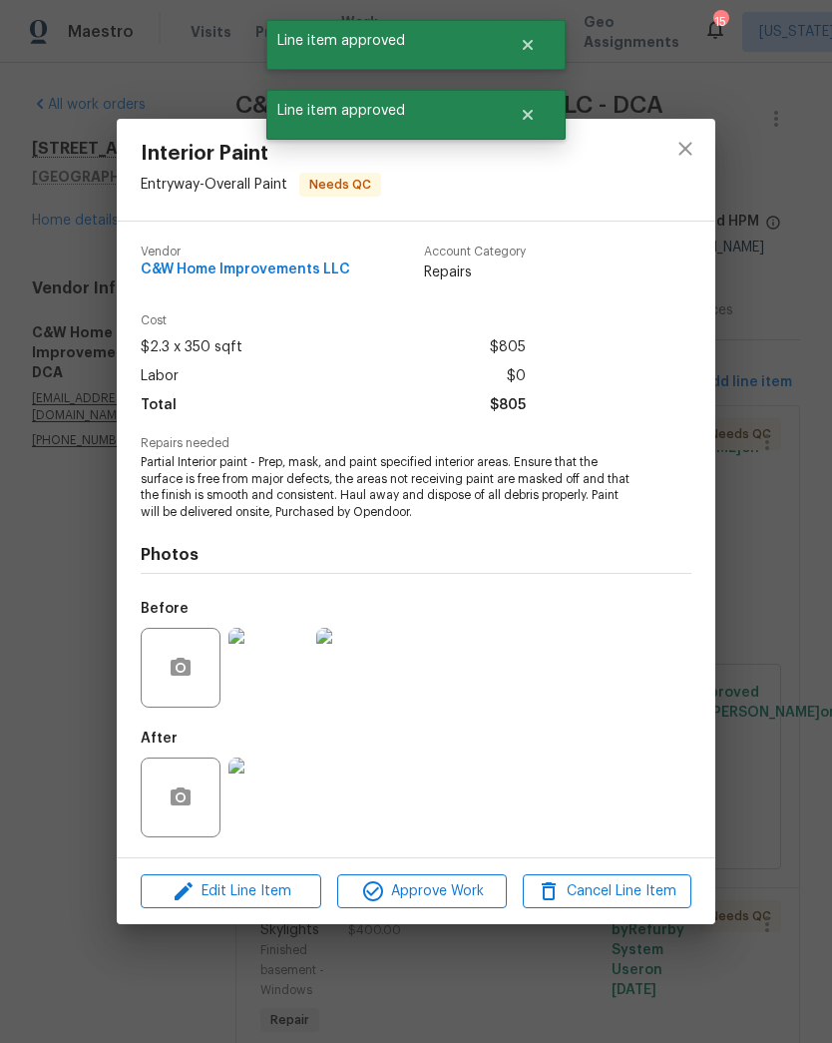
click at [449, 924] on div "Edit Line Item Approve Work Cancel Line Item" at bounding box center [416, 891] width 599 height 67
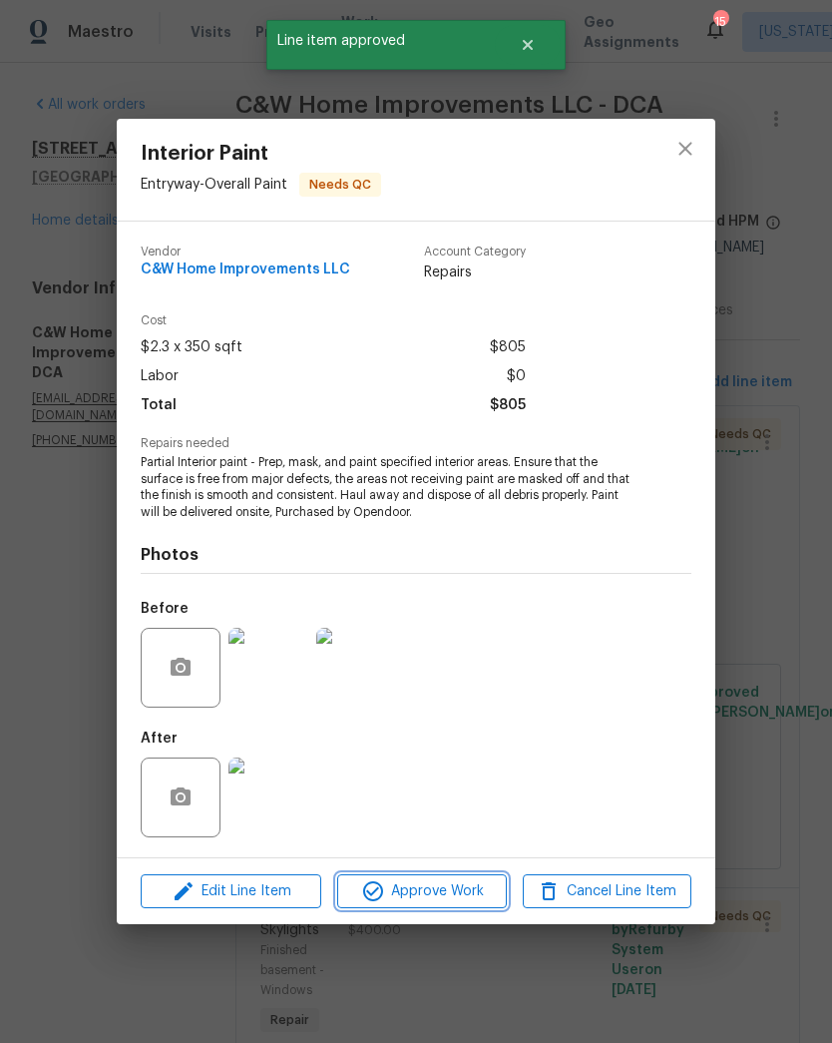
click at [466, 892] on span "Approve Work" at bounding box center [421, 891] width 157 height 25
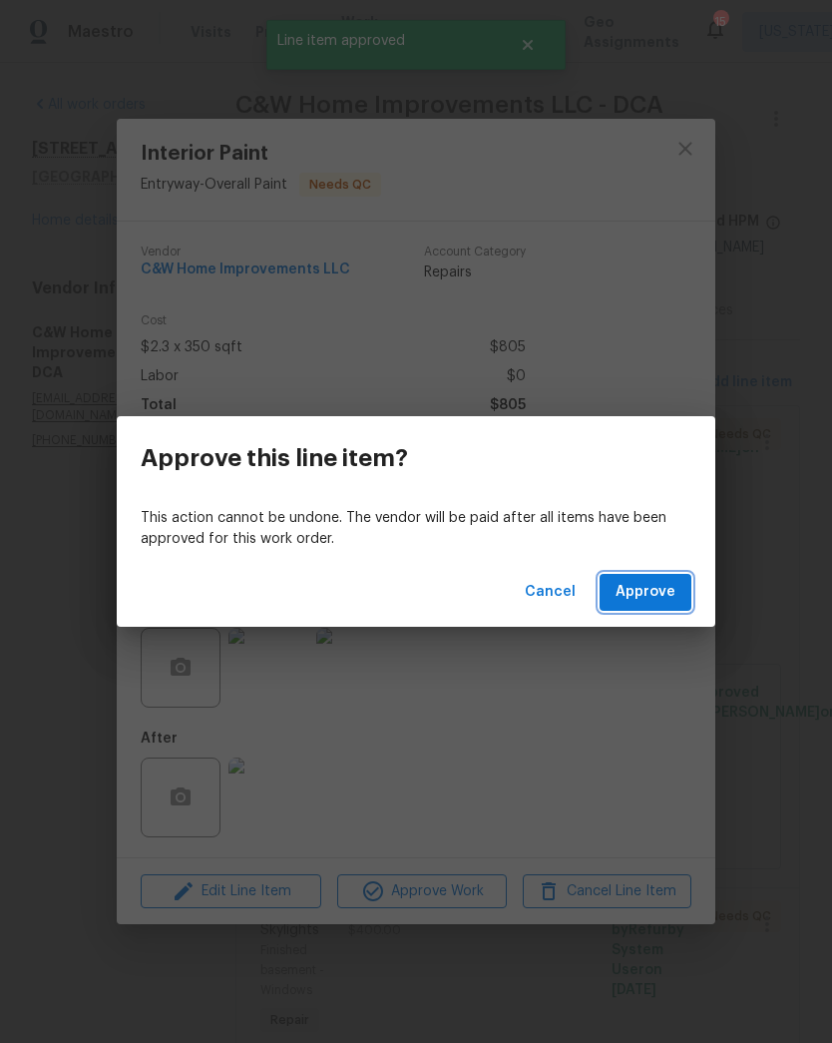
click at [654, 601] on span "Approve" at bounding box center [646, 592] width 60 height 25
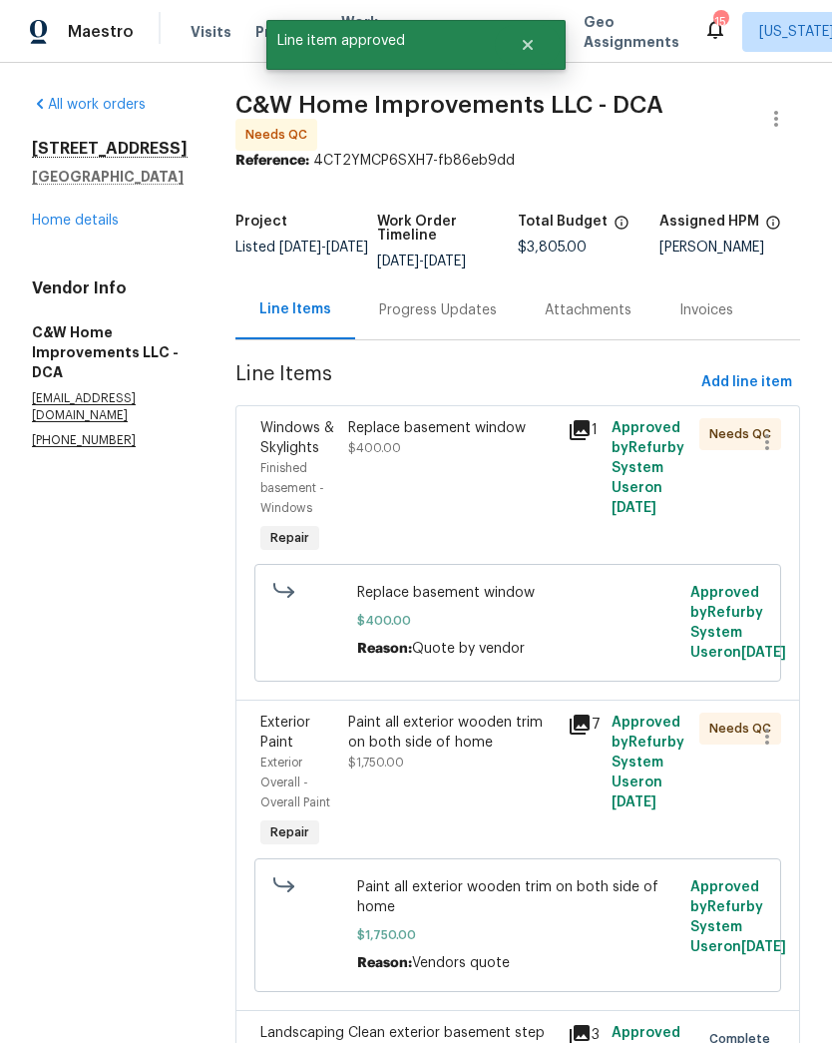
click at [490, 494] on div "Replace basement window $400.00" at bounding box center [452, 488] width 220 height 152
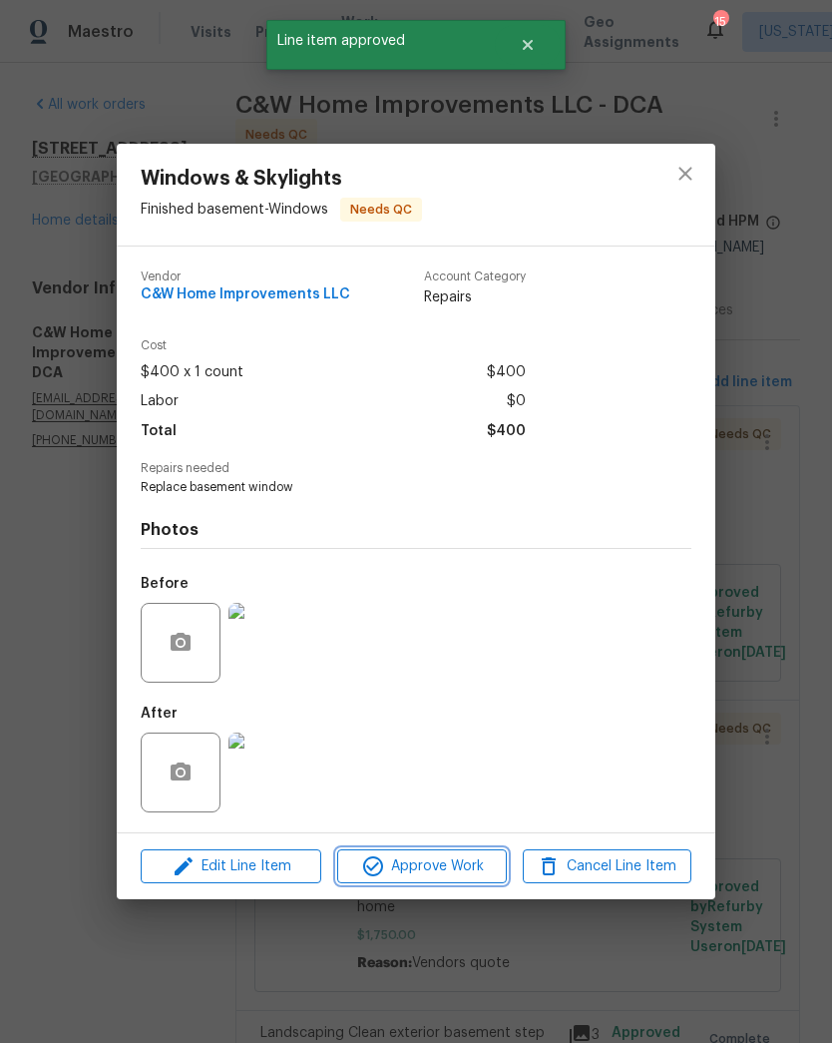
click at [460, 866] on span "Approve Work" at bounding box center [421, 866] width 157 height 25
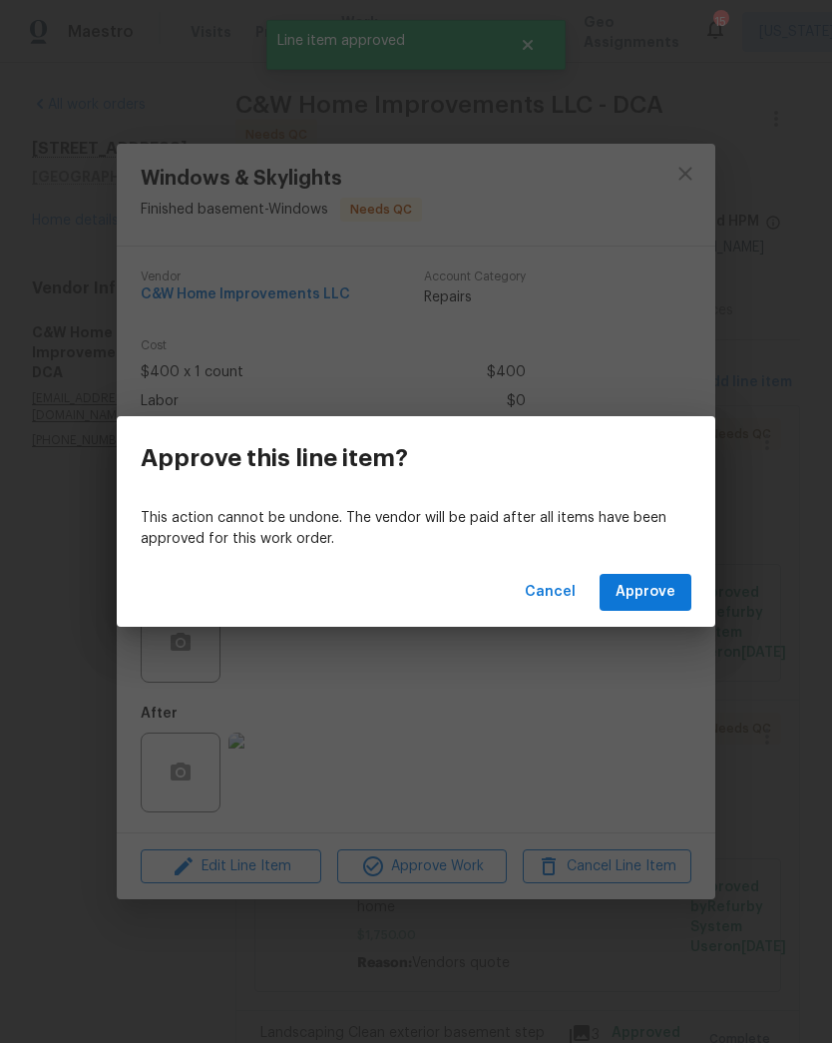
click at [654, 584] on span "Approve" at bounding box center [646, 592] width 60 height 25
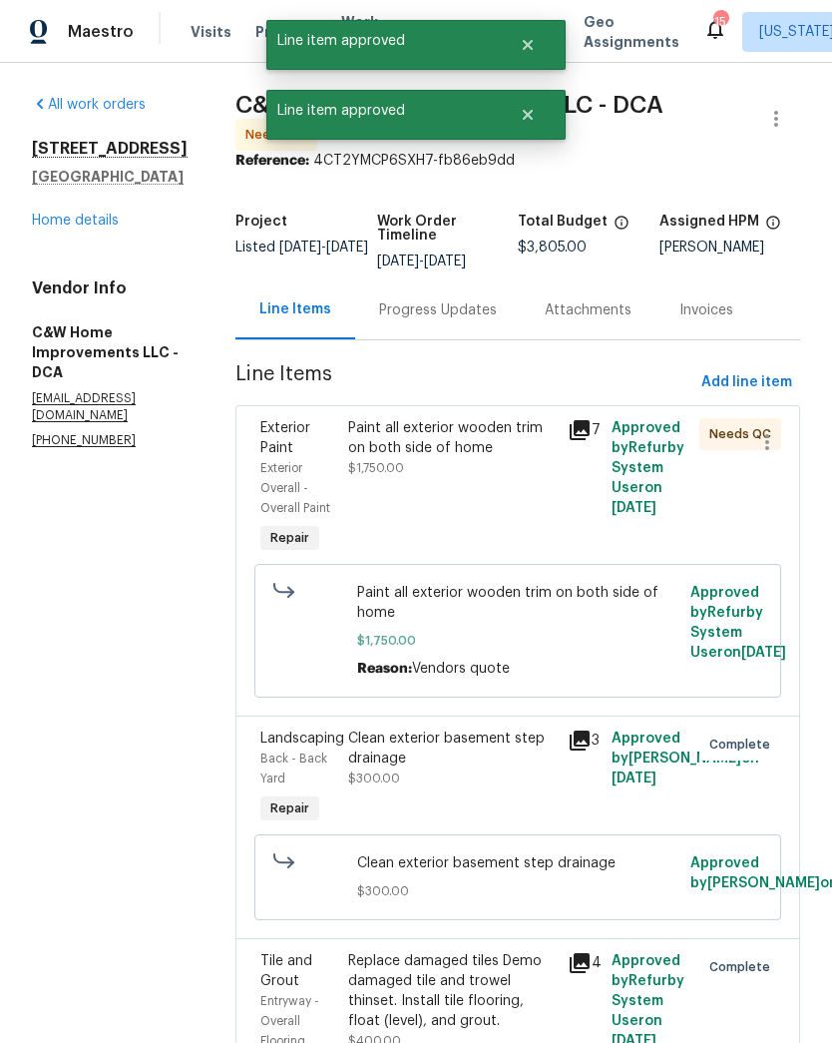
click at [505, 516] on div "Paint all exterior wooden trim on both side of home $1,750.00" at bounding box center [452, 488] width 220 height 152
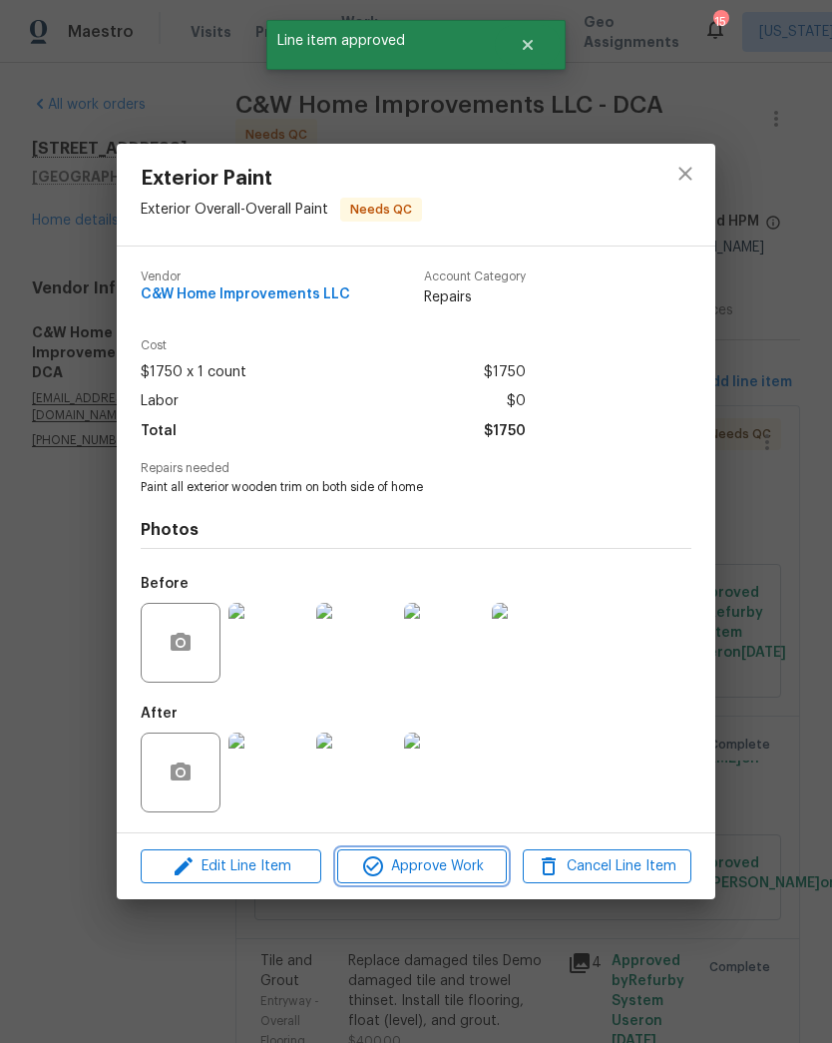
click at [457, 869] on span "Approve Work" at bounding box center [421, 866] width 157 height 25
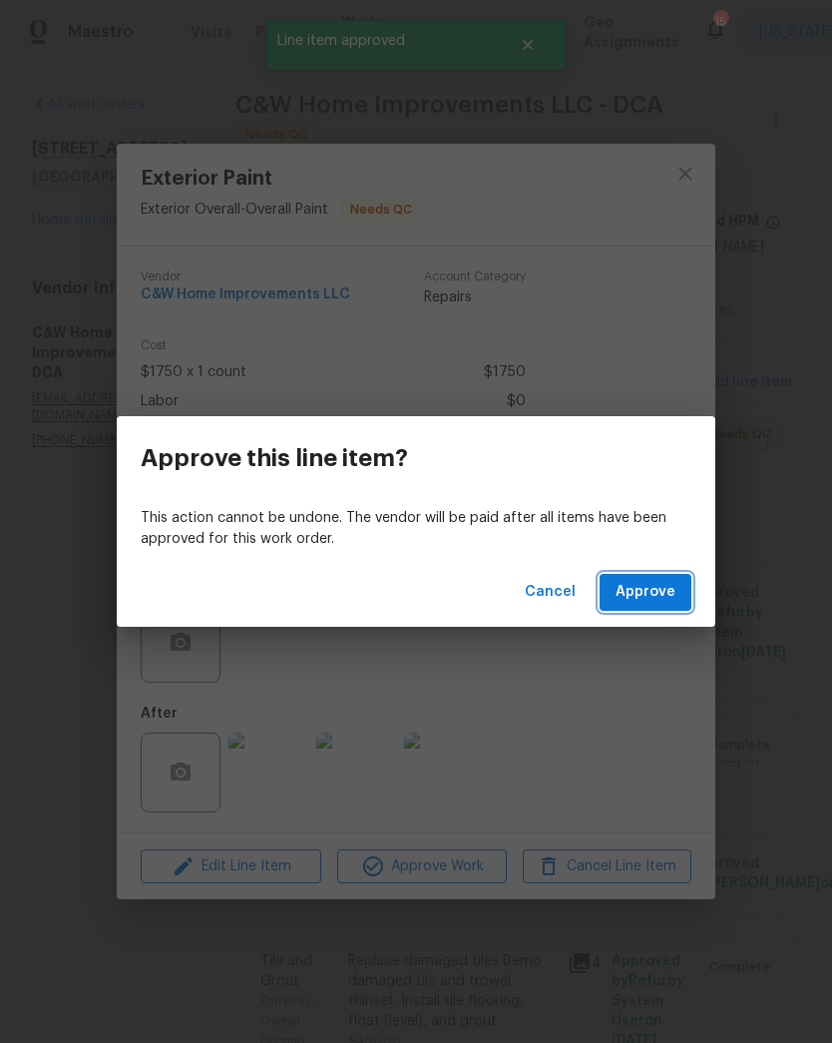
click at [649, 597] on span "Approve" at bounding box center [646, 592] width 60 height 25
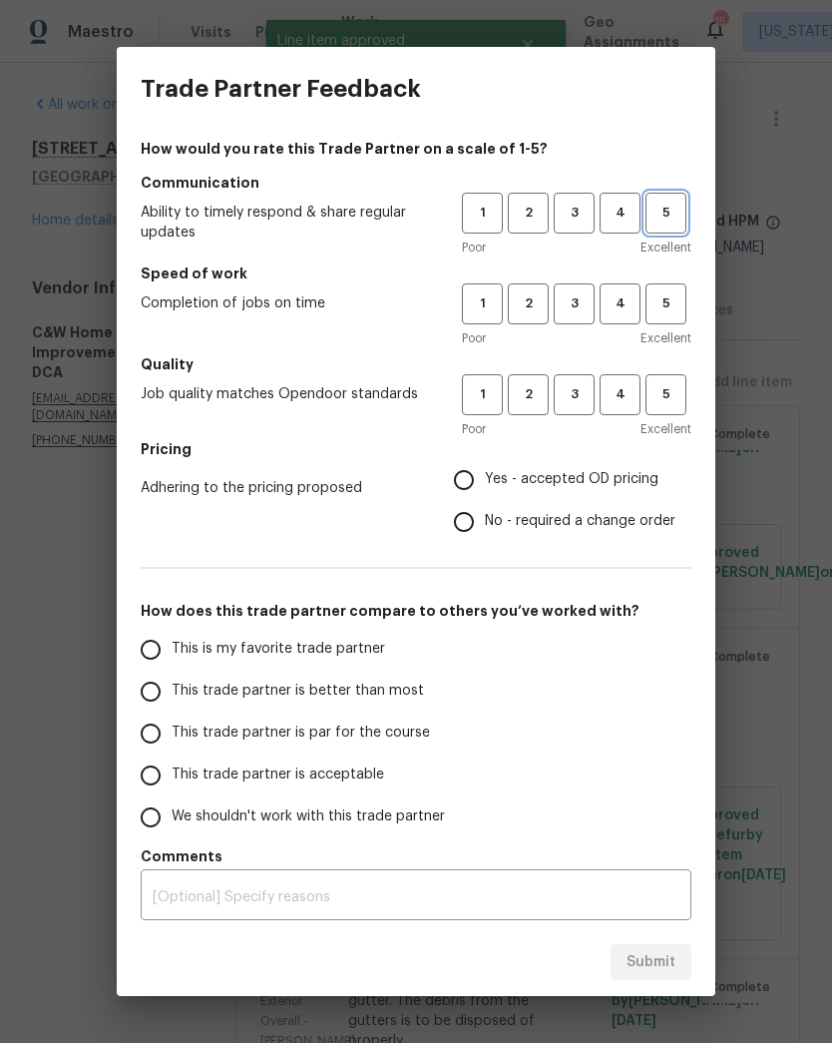
click at [684, 219] on span "5" at bounding box center [666, 213] width 37 height 23
click at [669, 314] on span "5" at bounding box center [666, 303] width 37 height 23
click at [664, 413] on button "5" at bounding box center [666, 394] width 41 height 41
click at [475, 482] on input "Yes - accepted OD pricing" at bounding box center [464, 480] width 42 height 42
radio input "true"
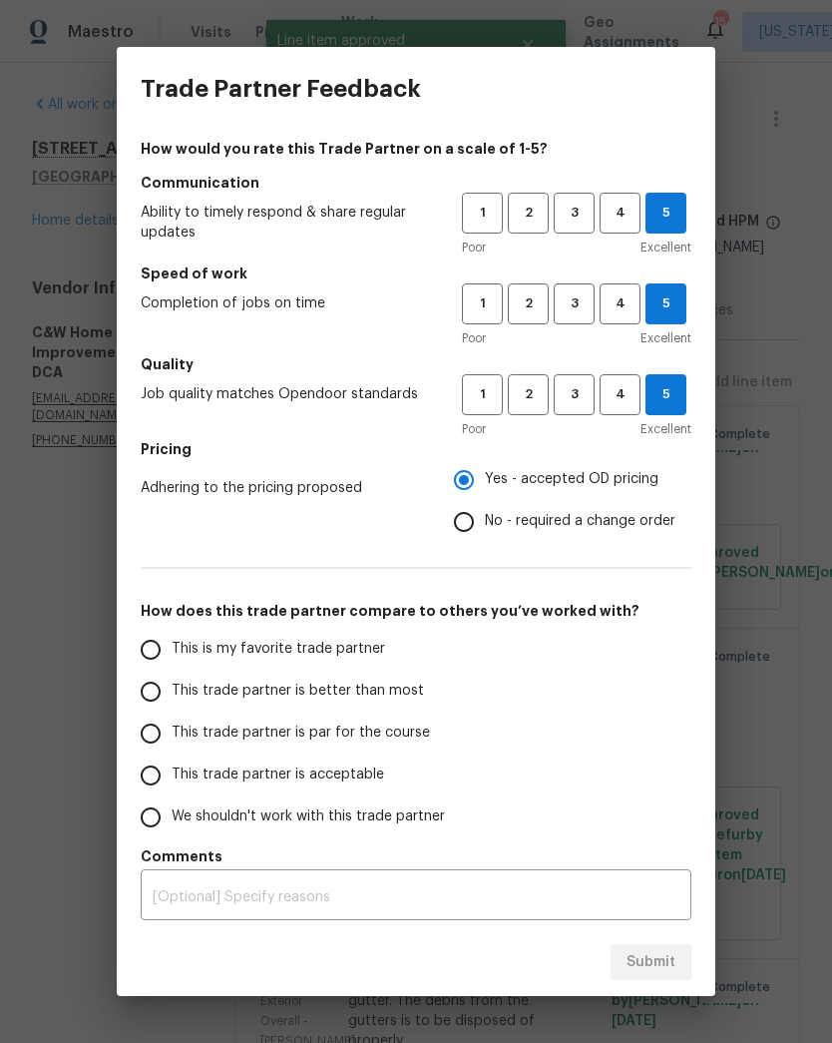
click at [166, 651] on input "This is my favorite trade partner" at bounding box center [151, 650] width 42 height 42
click at [678, 952] on button "Submit" at bounding box center [651, 962] width 81 height 37
radio input "true"
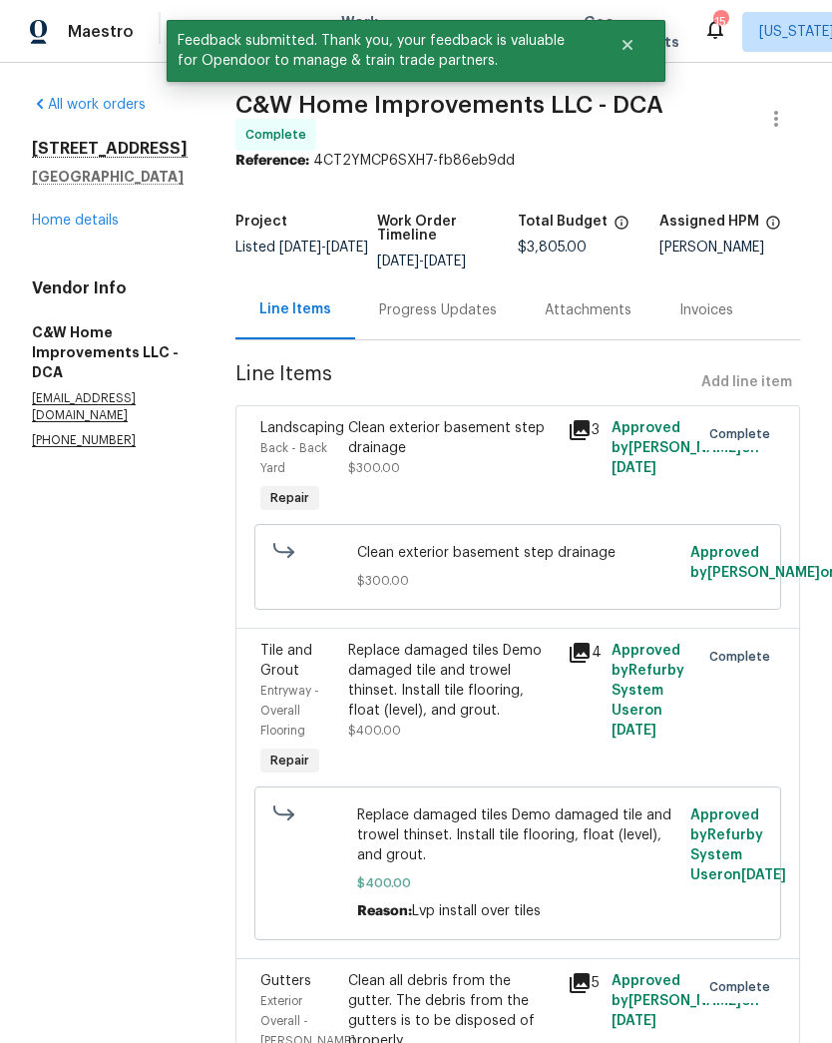
click at [88, 228] on link "Home details" at bounding box center [75, 221] width 87 height 14
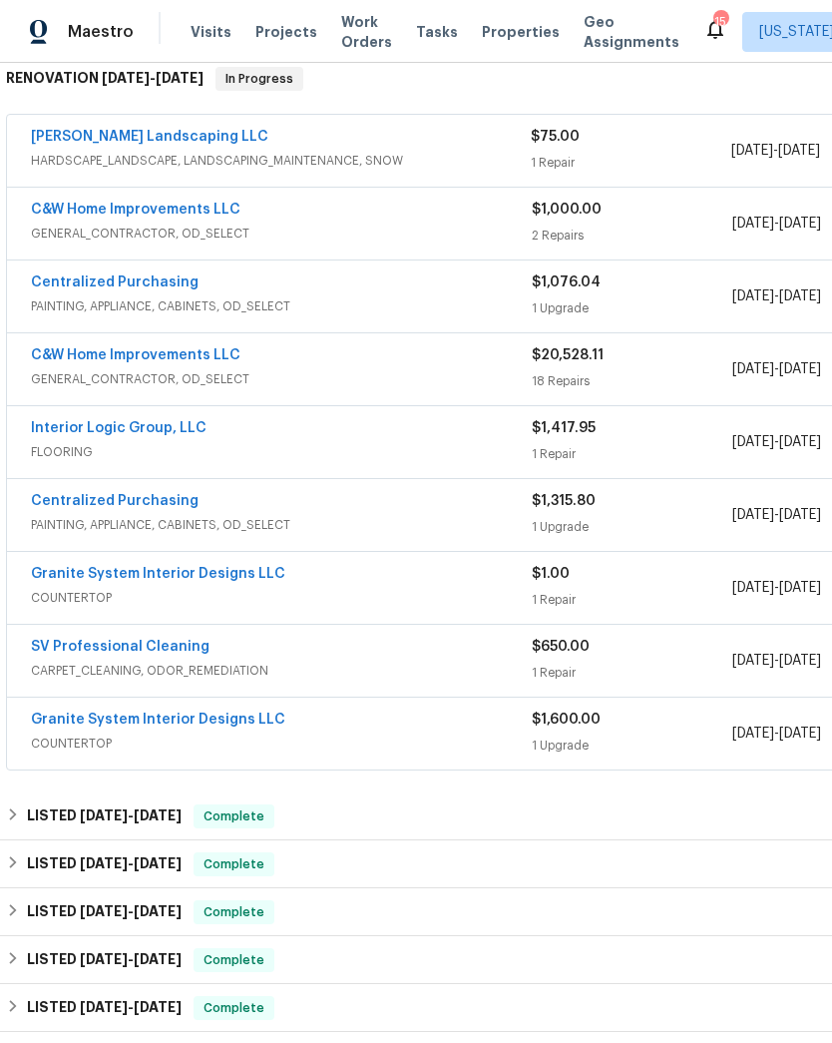
scroll to position [332, 0]
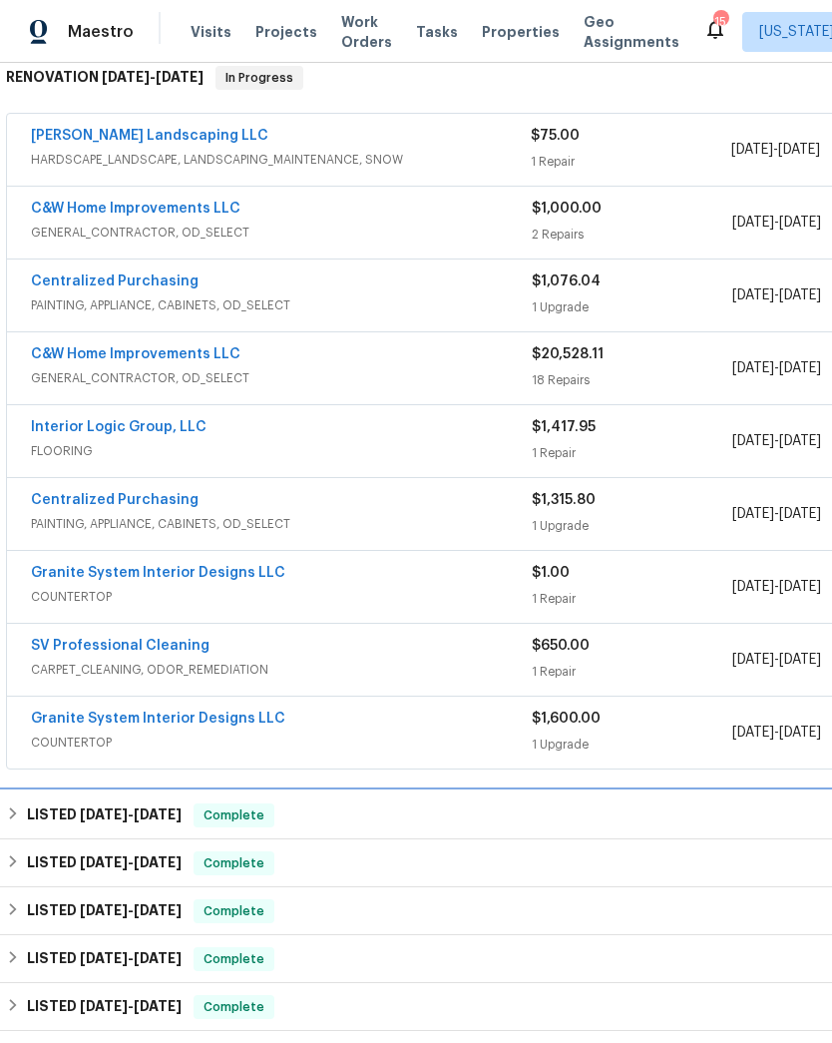
click at [239, 811] on span "Complete" at bounding box center [234, 815] width 77 height 20
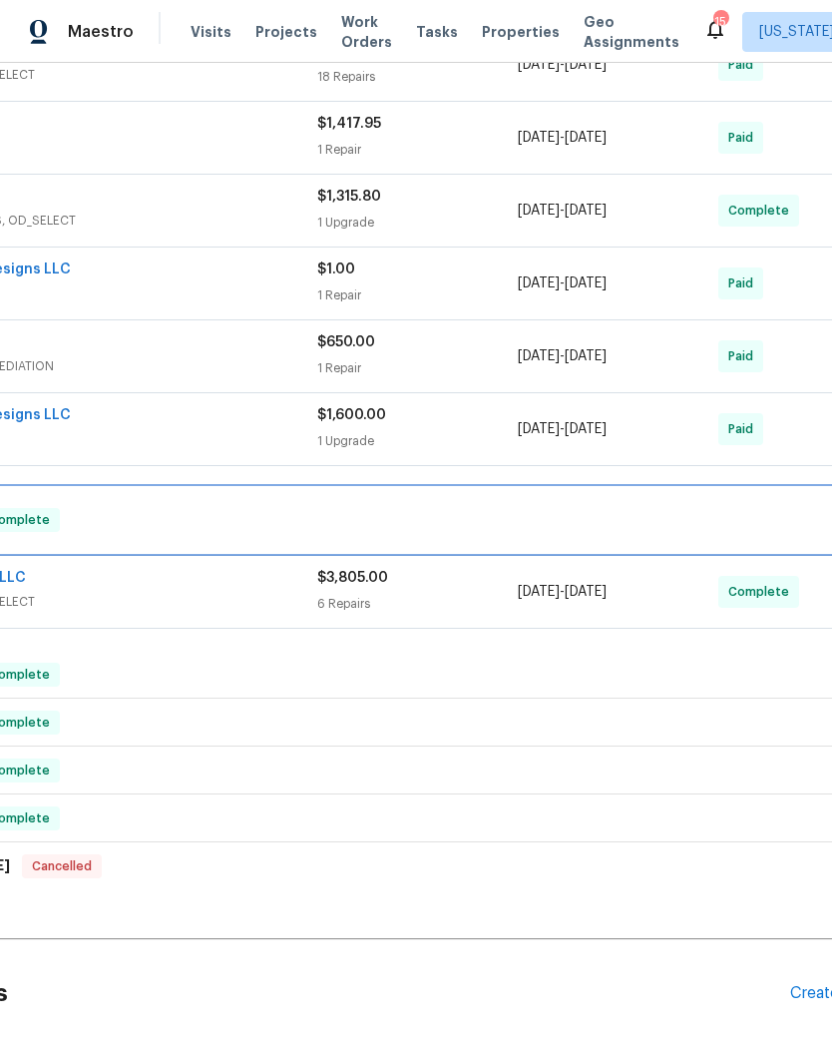
scroll to position [636, 211]
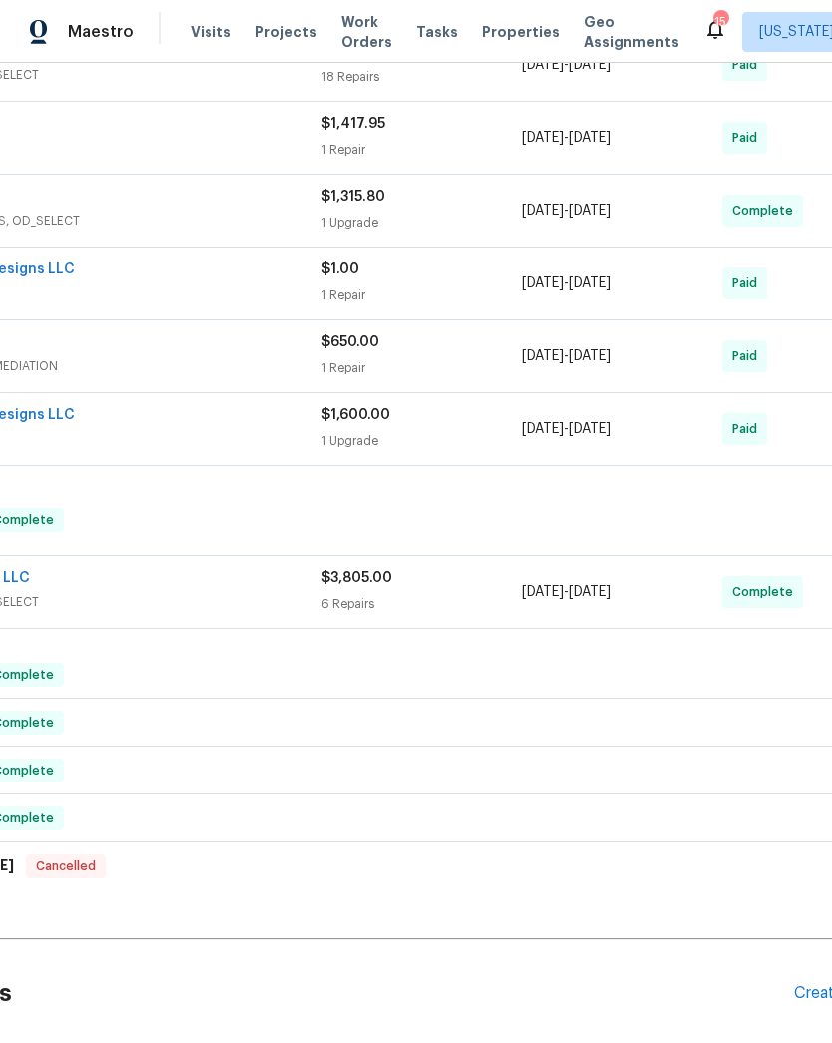
click at [286, 592] on span "GENERAL_CONTRACTOR, OD_SELECT" at bounding box center [70, 602] width 501 height 20
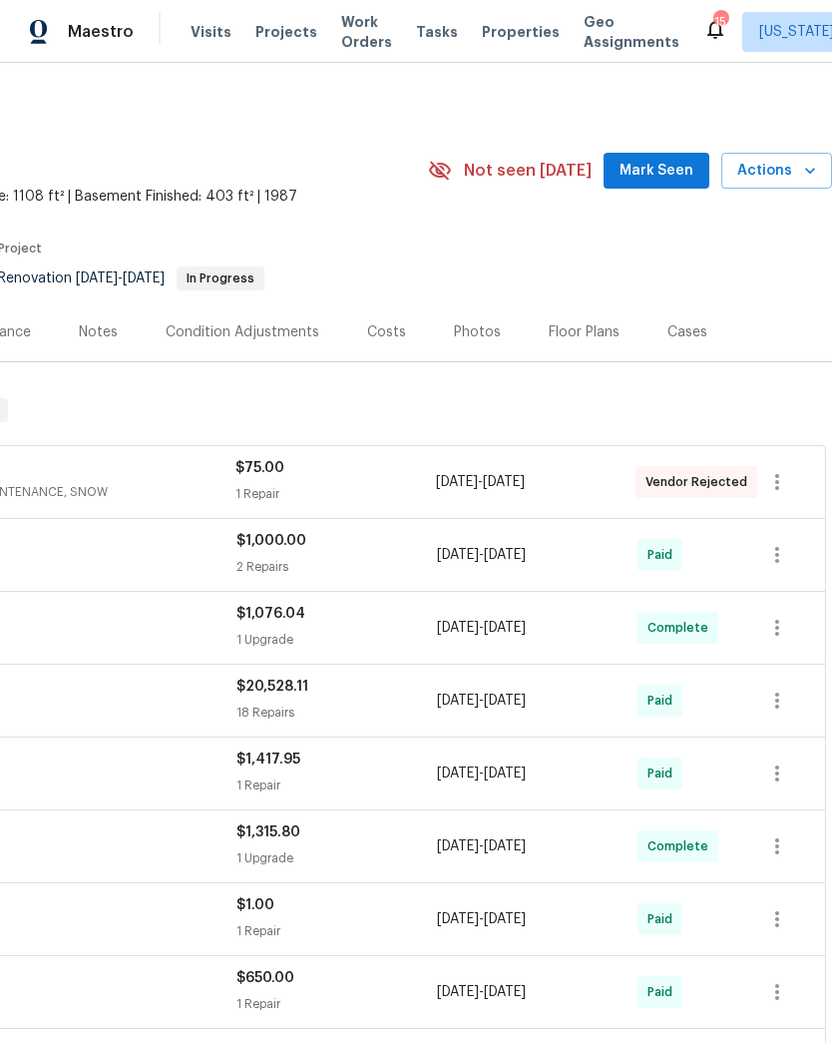
scroll to position [0, 295]
click at [800, 172] on icon "button" at bounding box center [810, 171] width 20 height 20
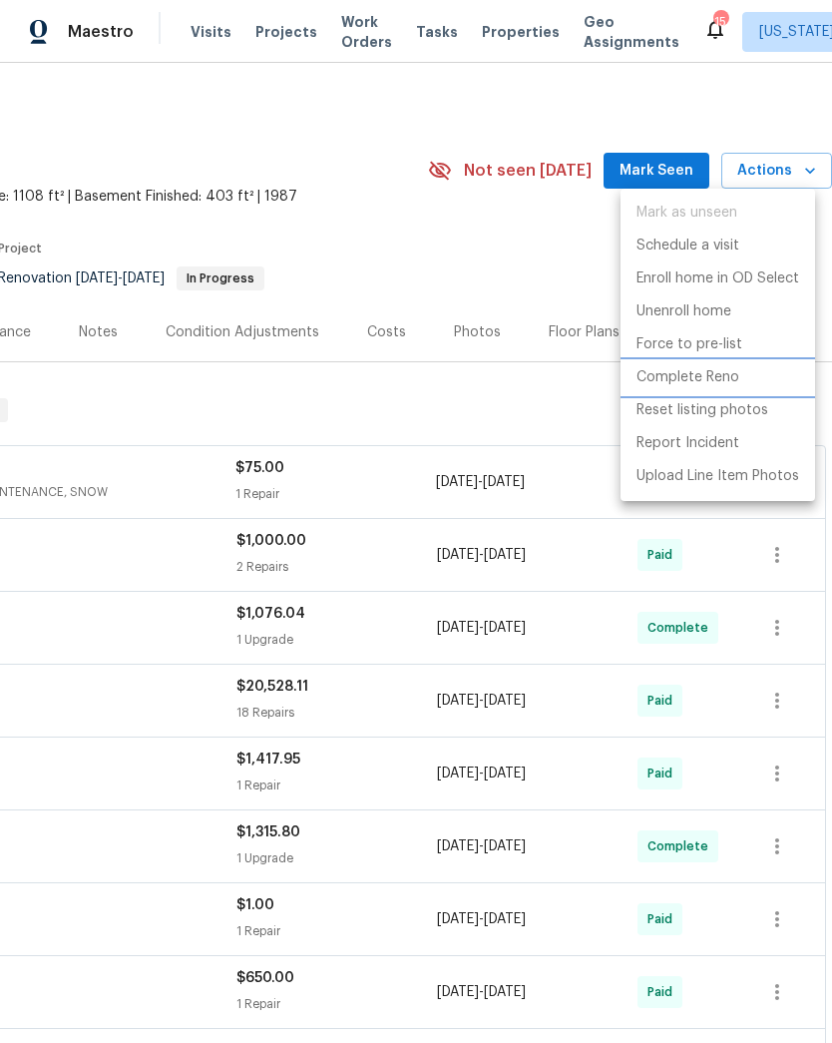
click at [733, 382] on p "Complete Reno" at bounding box center [688, 377] width 103 height 21
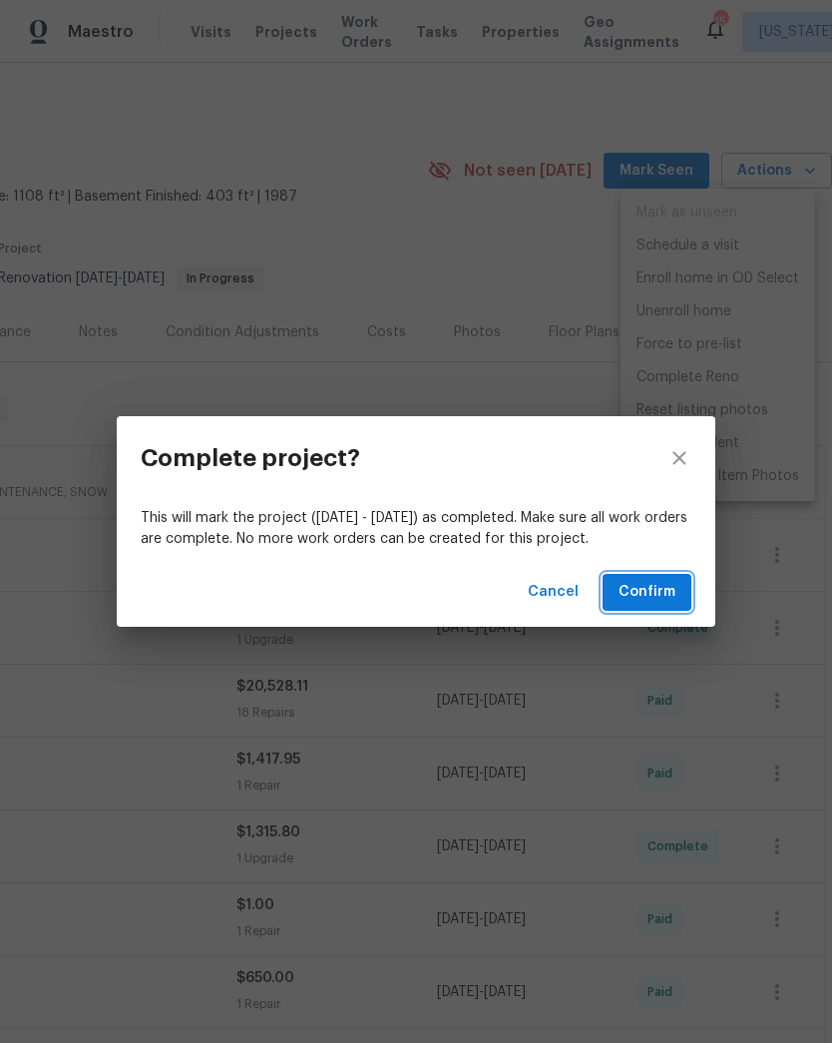
click at [654, 599] on span "Confirm" at bounding box center [647, 592] width 57 height 25
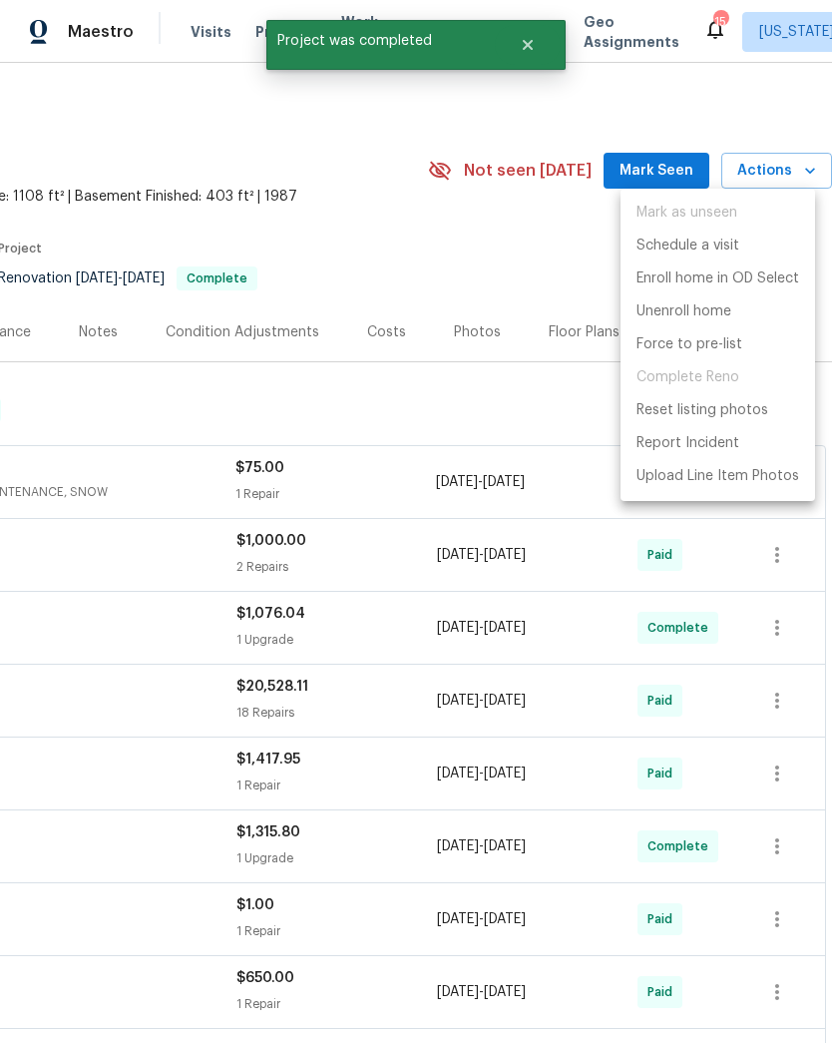
click at [434, 379] on div at bounding box center [416, 521] width 832 height 1043
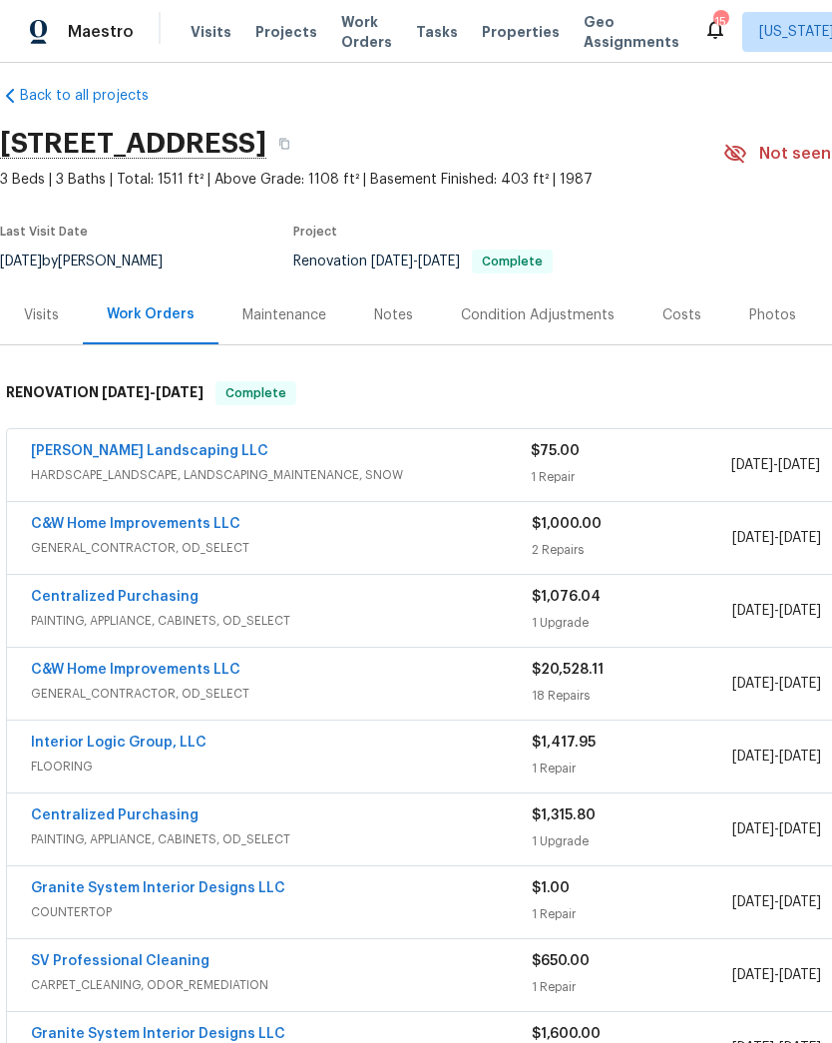
scroll to position [17, 0]
click at [277, 37] on span "Projects" at bounding box center [286, 32] width 62 height 20
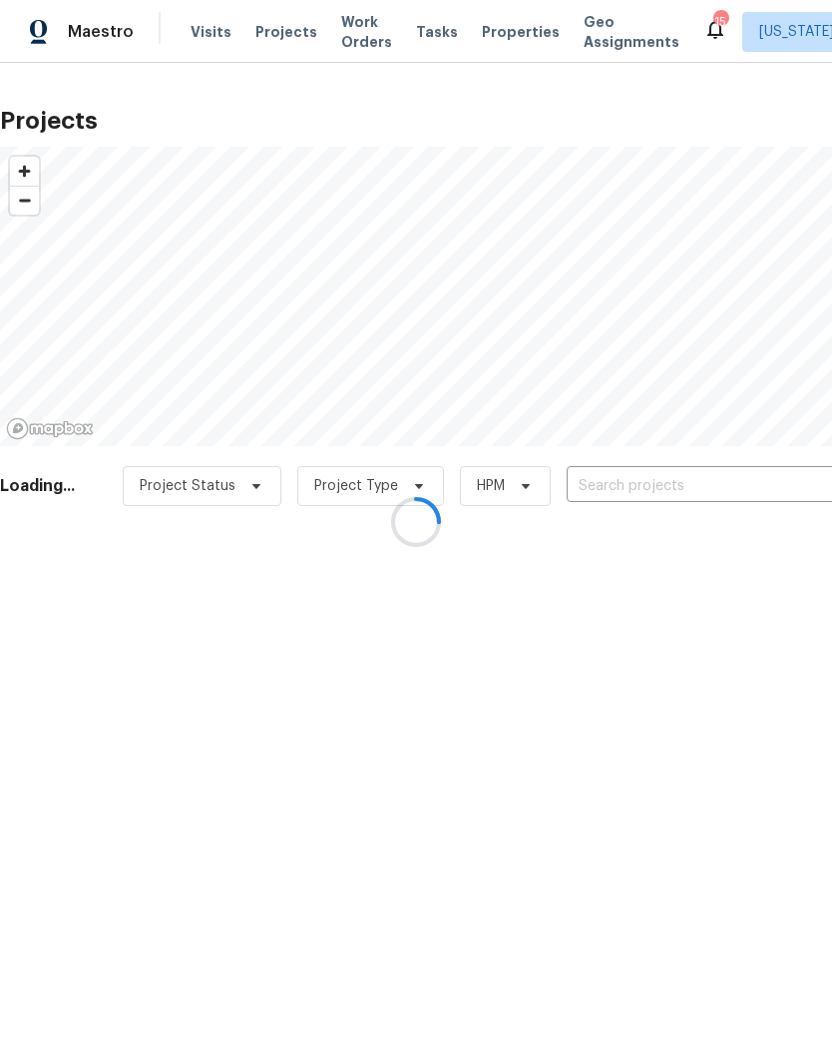
click at [647, 489] on div at bounding box center [416, 521] width 832 height 1043
click at [652, 480] on div at bounding box center [416, 521] width 832 height 1043
click at [627, 485] on div at bounding box center [416, 521] width 832 height 1043
click at [627, 484] on div at bounding box center [416, 521] width 832 height 1043
click at [626, 481] on div at bounding box center [416, 521] width 832 height 1043
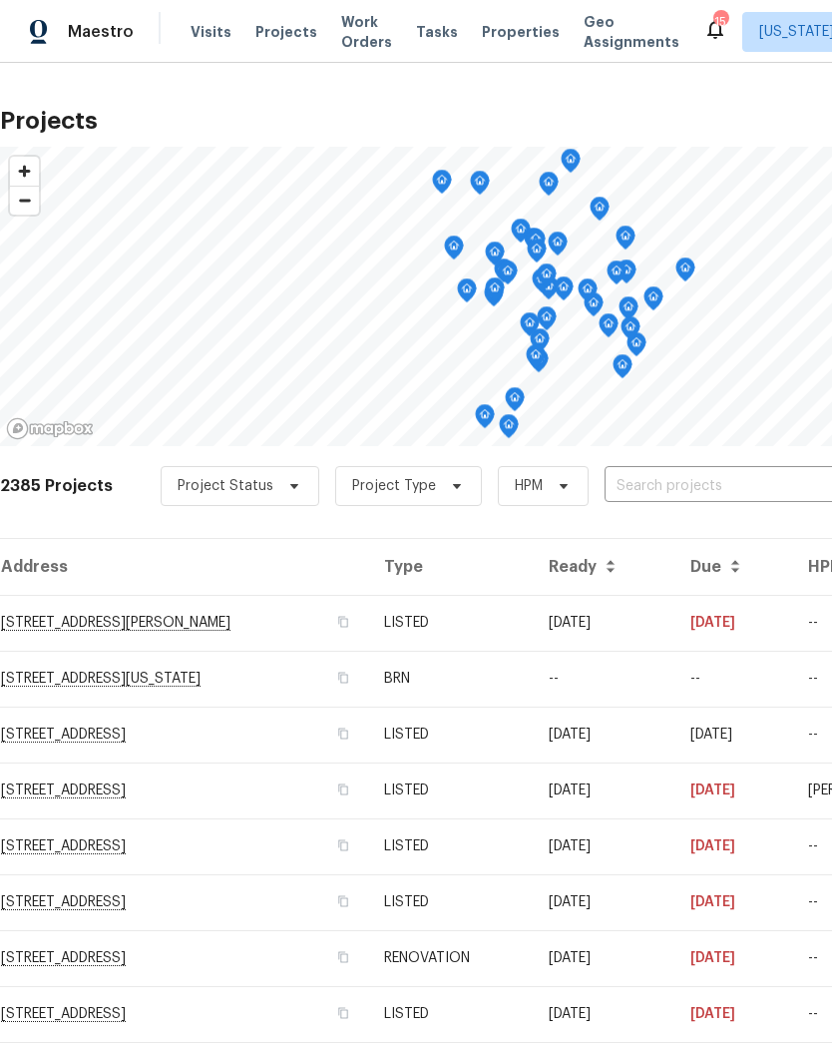
click at [663, 477] on input "text" at bounding box center [719, 486] width 229 height 31
type input "3570"
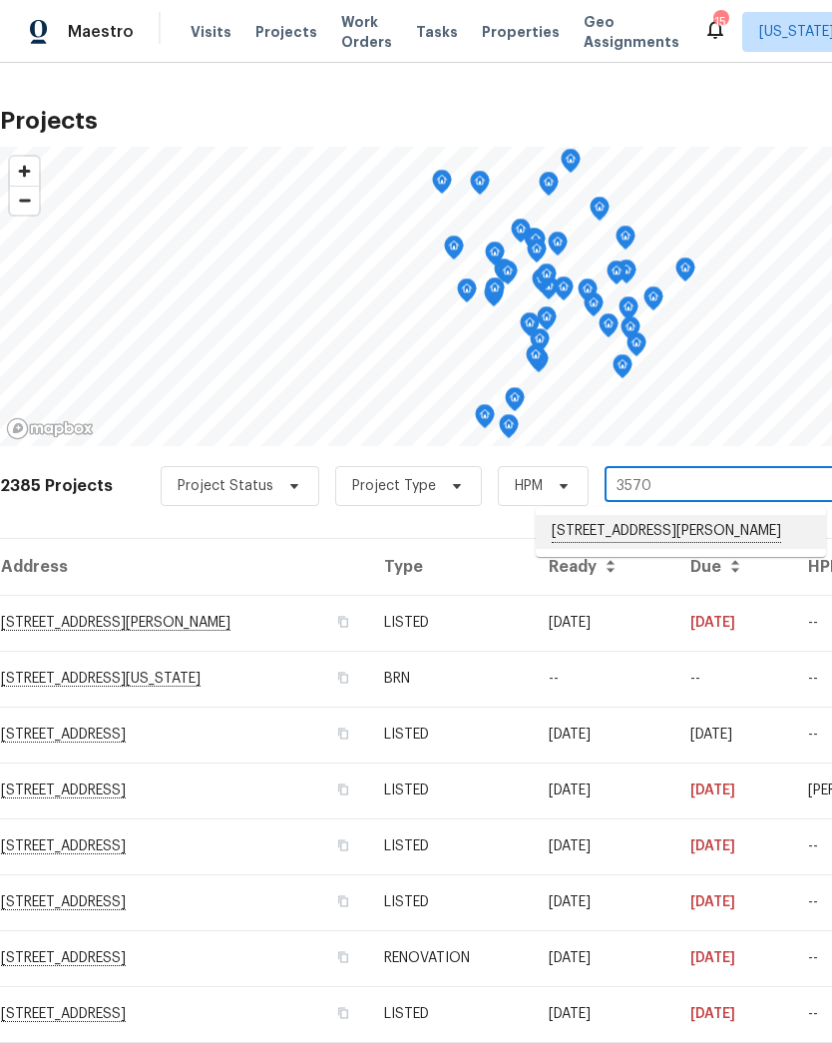
click at [635, 540] on li "3570 Prince Edward Dr, White Plains, MD 20695" at bounding box center [681, 532] width 290 height 34
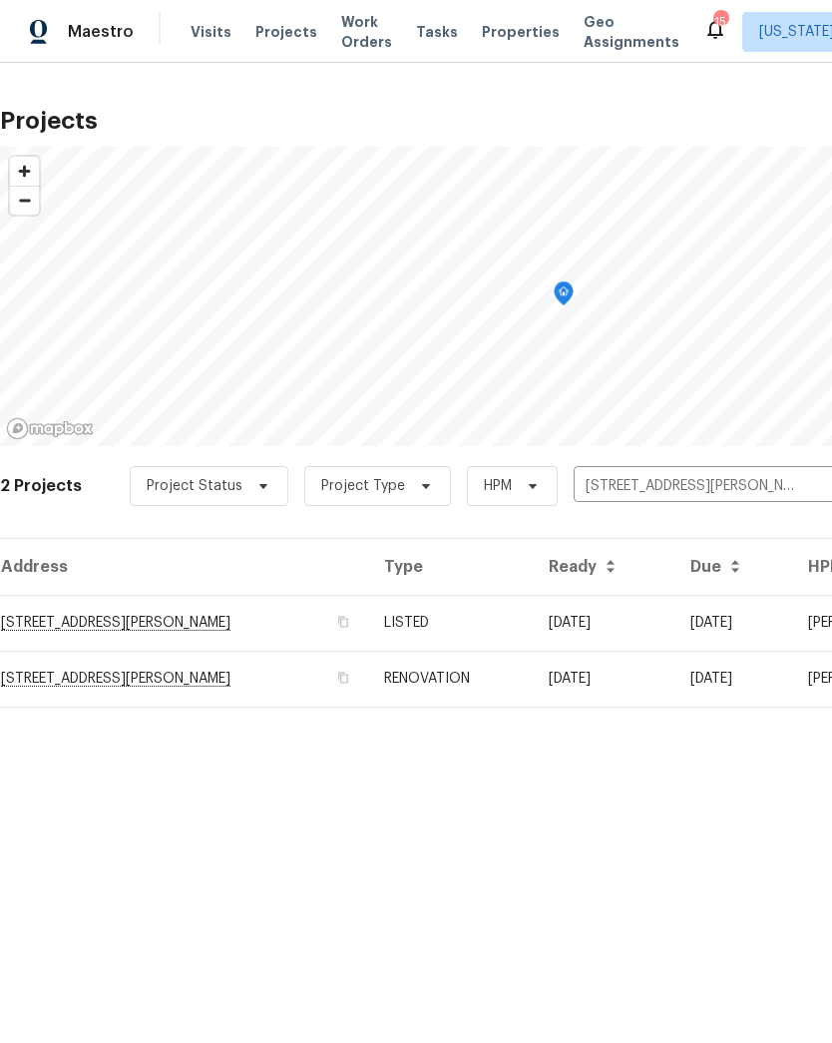
click at [276, 646] on td "3570 Prince Edward Dr, White Plains, MD 20695" at bounding box center [184, 623] width 368 height 56
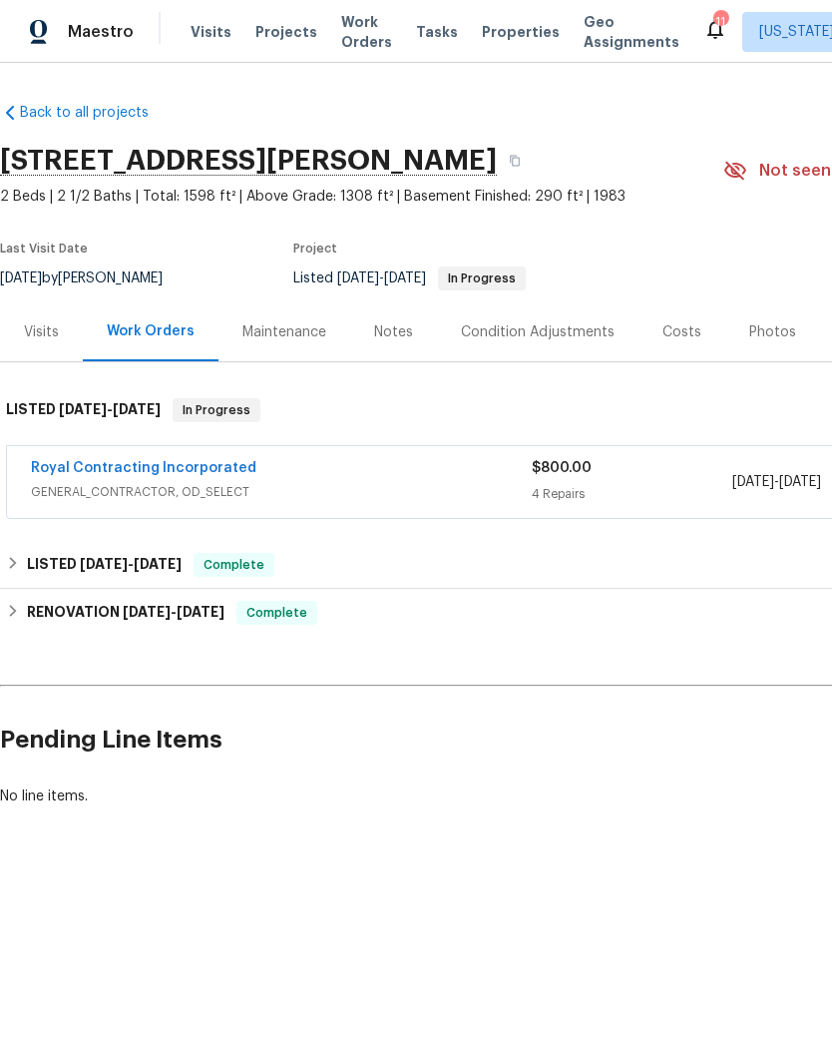
click at [217, 463] on link "Royal Contracting Incorporated" at bounding box center [144, 468] width 226 height 14
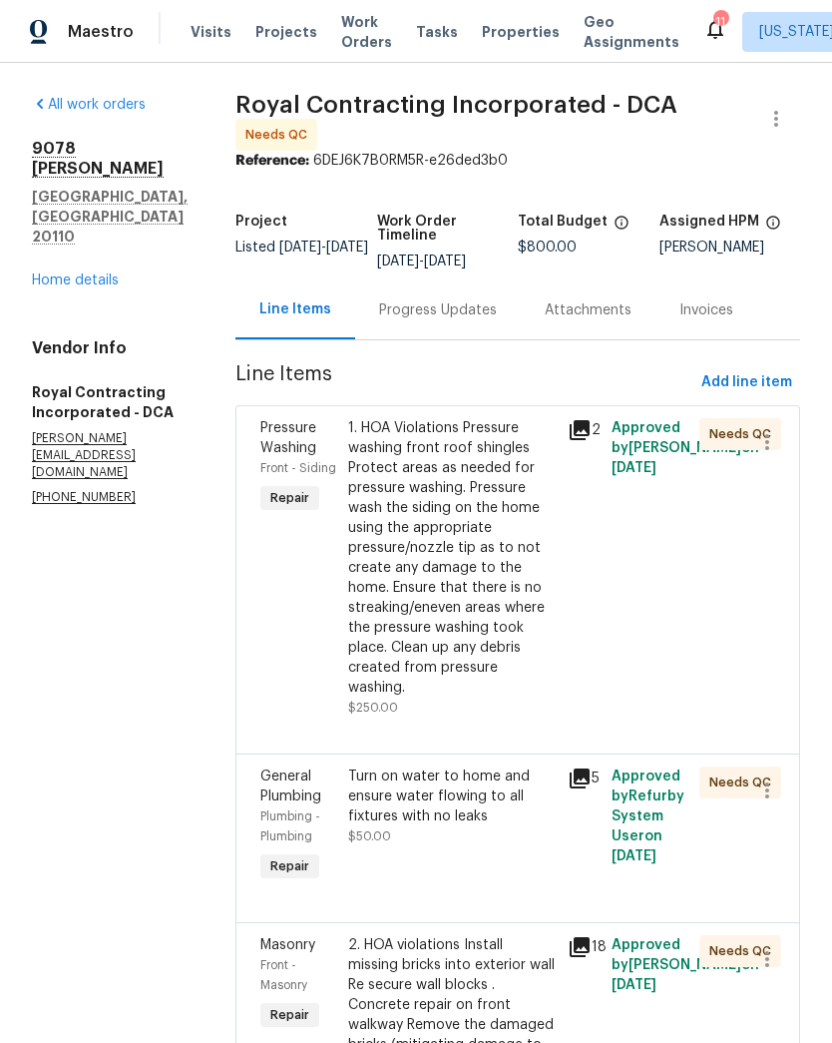
click at [457, 320] on div "Progress Updates" at bounding box center [438, 310] width 118 height 20
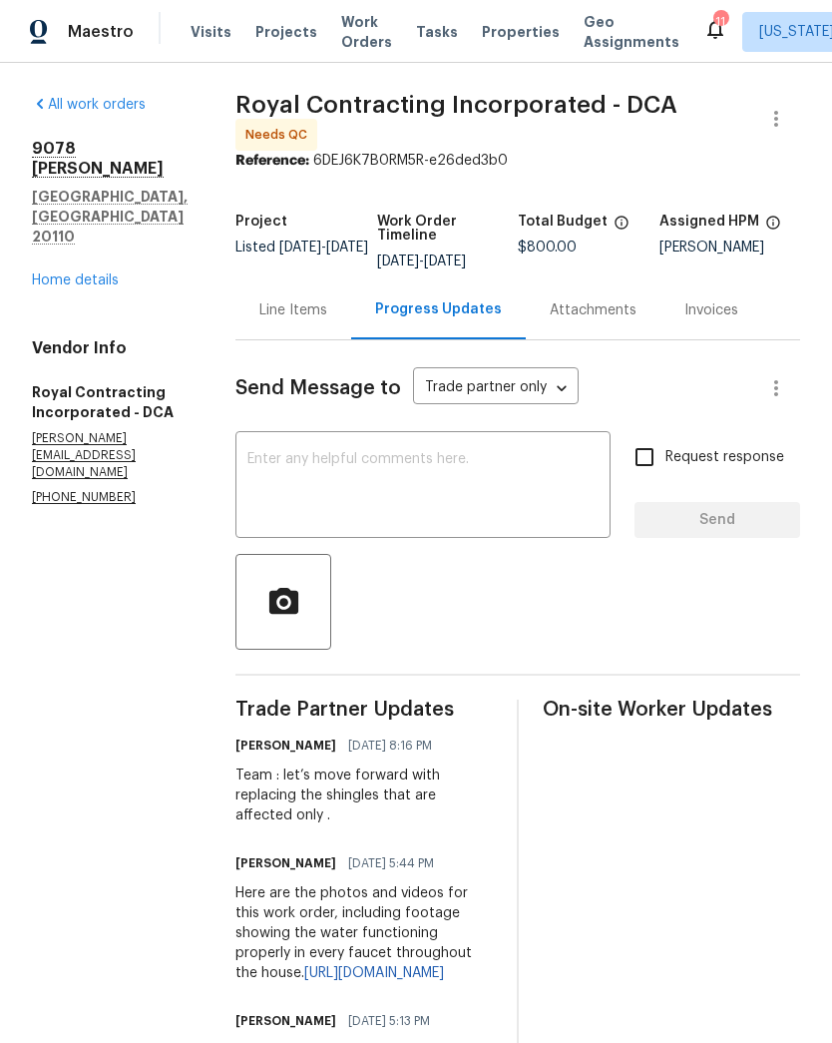
click at [494, 476] on textarea at bounding box center [422, 487] width 351 height 70
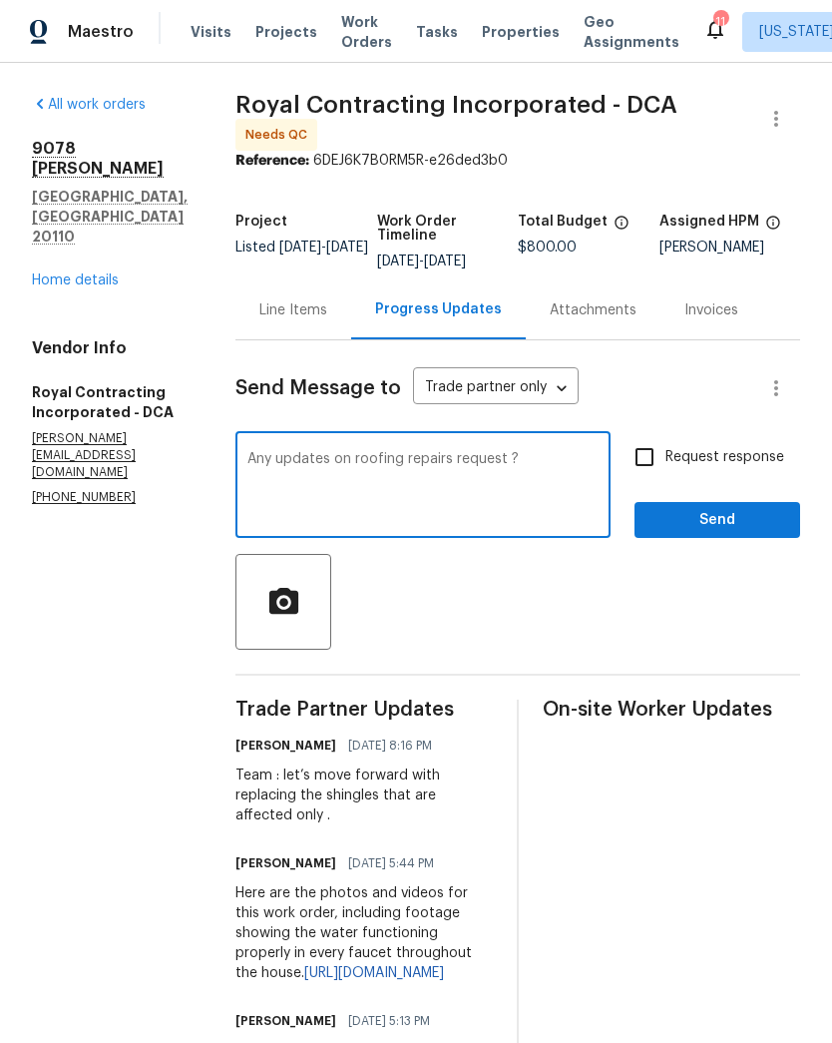
type textarea "Any updates on roofing repairs request ?"
click at [643, 478] on input "Request response" at bounding box center [645, 457] width 42 height 42
checkbox input "true"
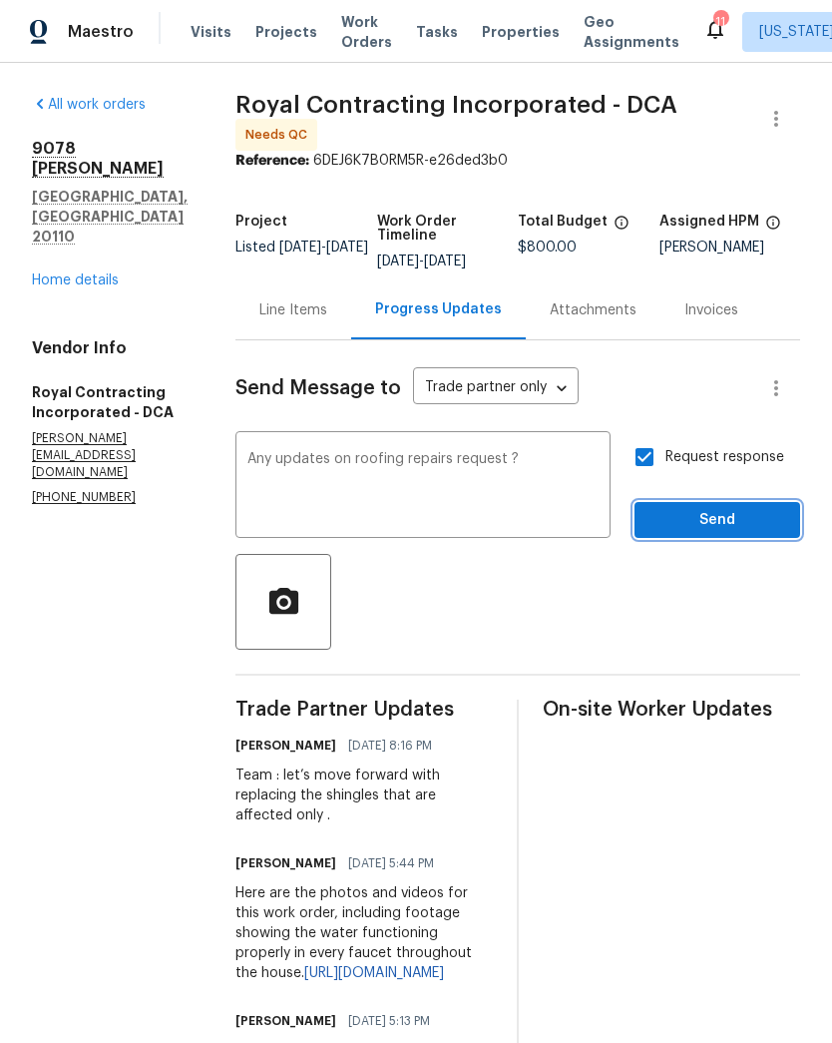
click at [716, 539] on button "Send" at bounding box center [718, 520] width 166 height 37
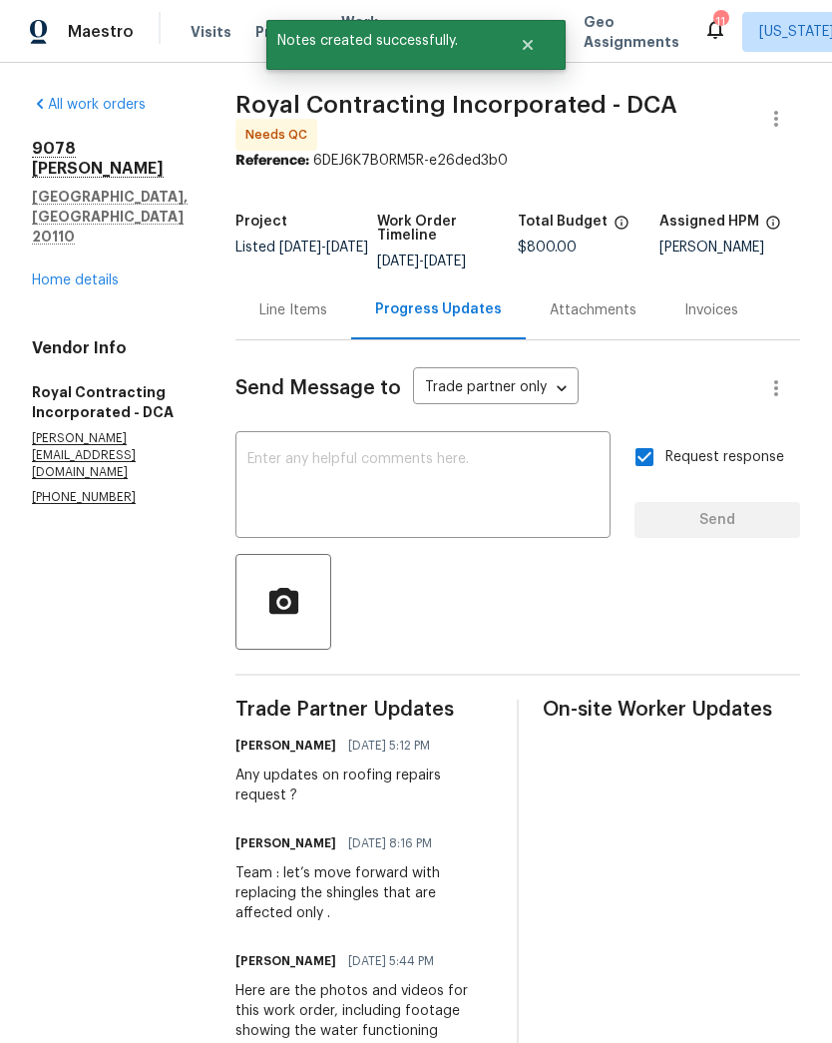
click at [82, 237] on div "All work orders 9078 Reynolds Pl Manassas, VA 20110 Home details Vendor Info Ro…" at bounding box center [110, 301] width 156 height 412
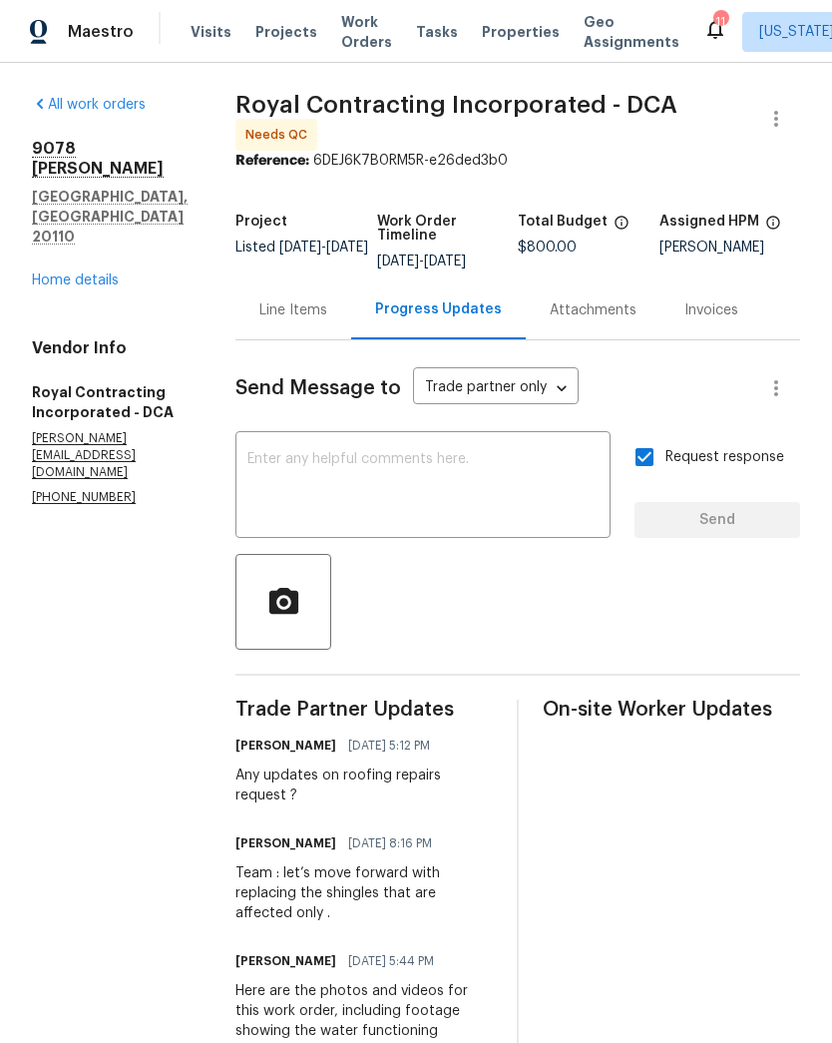
click at [77, 273] on link "Home details" at bounding box center [75, 280] width 87 height 14
